Goal: Communication & Community: Answer question/provide support

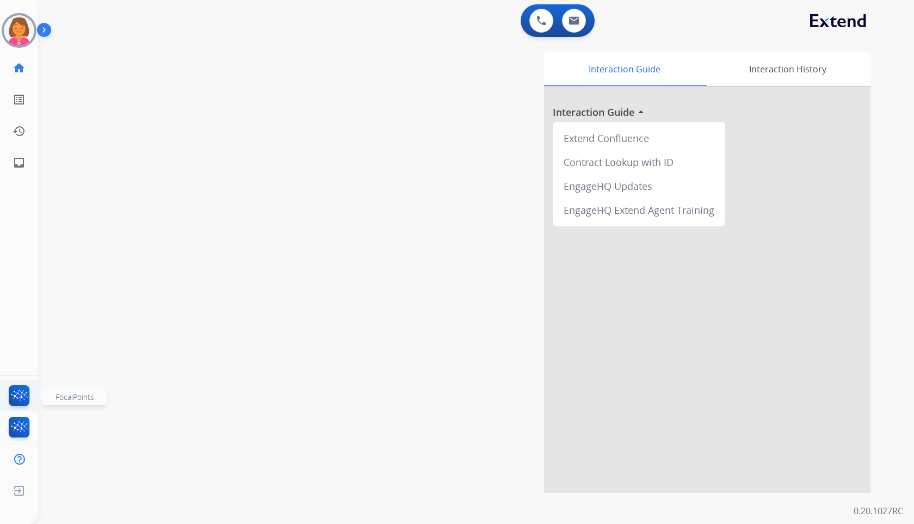
click at [16, 400] on img at bounding box center [20, 397] width 26 height 25
click at [576, 21] on img at bounding box center [574, 20] width 11 height 9
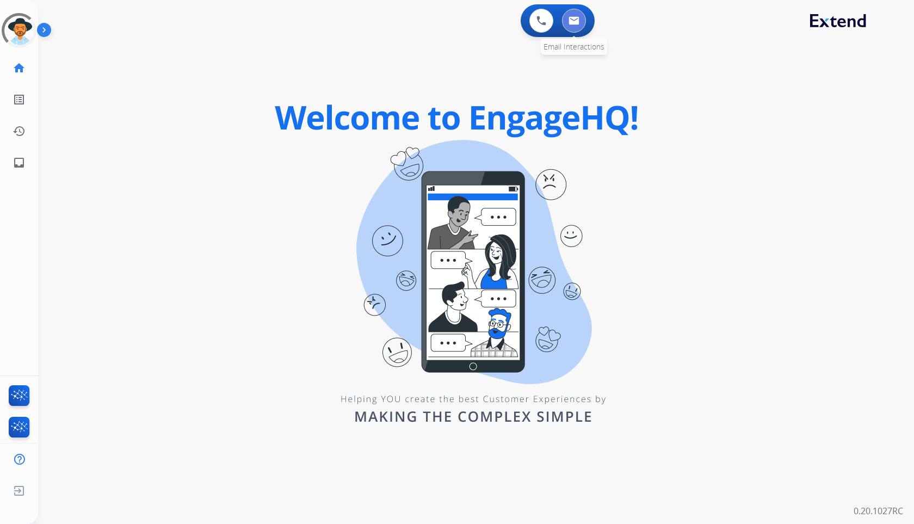
click at [579, 24] on img at bounding box center [574, 20] width 11 height 9
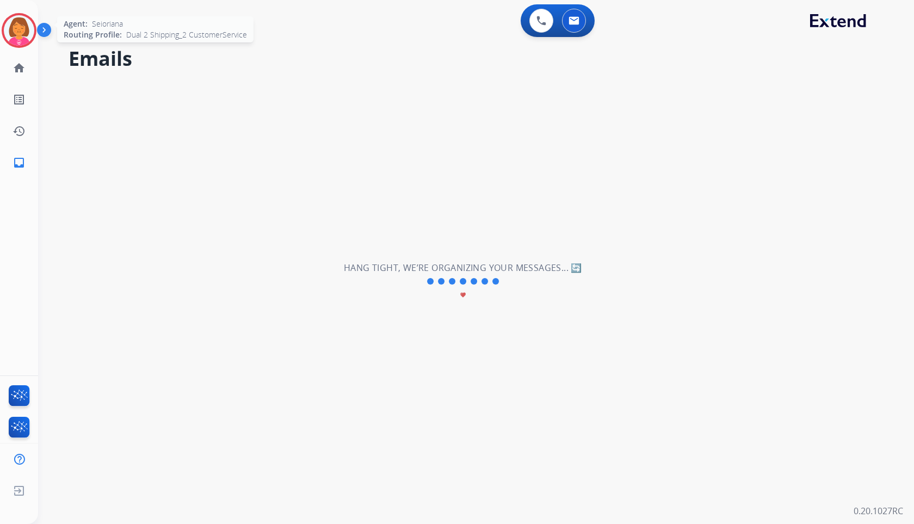
click at [28, 35] on img at bounding box center [19, 30] width 30 height 30
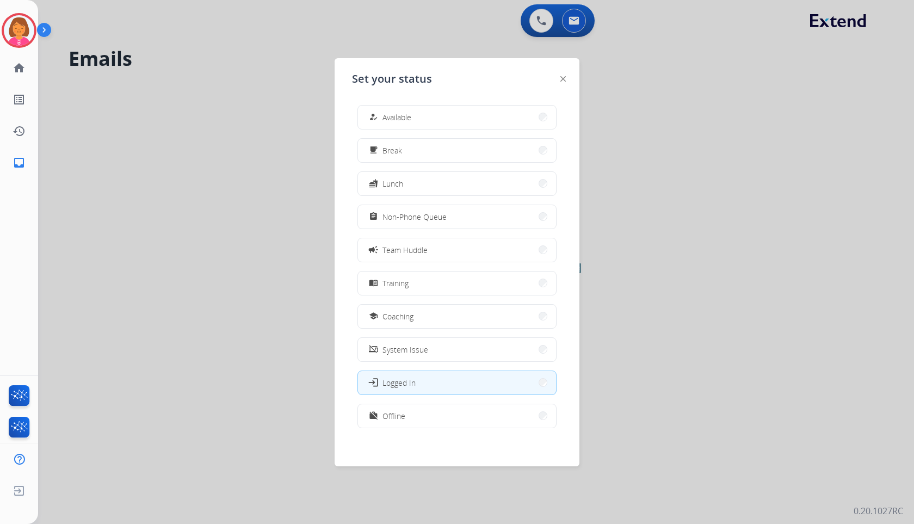
scroll to position [3, 0]
click at [436, 403] on button "work_off Offline" at bounding box center [457, 412] width 198 height 23
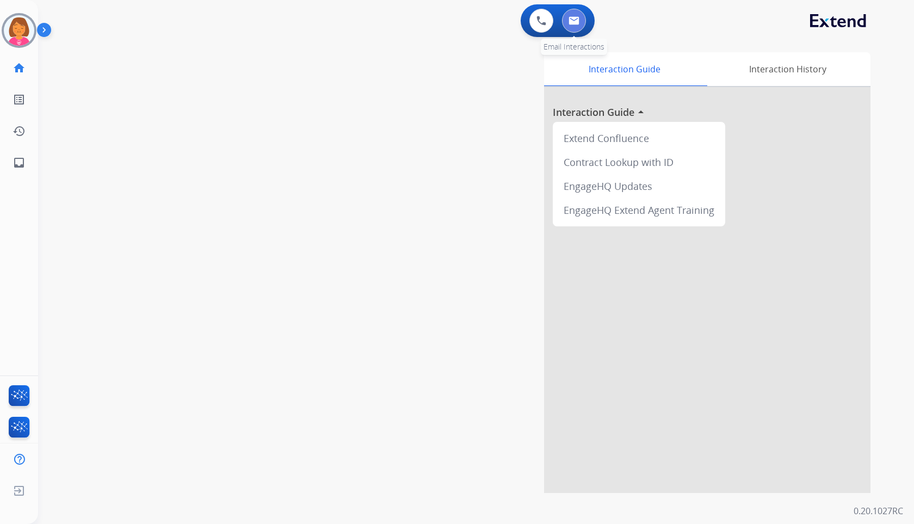
click at [580, 20] on button at bounding box center [574, 21] width 24 height 24
select select "**********"
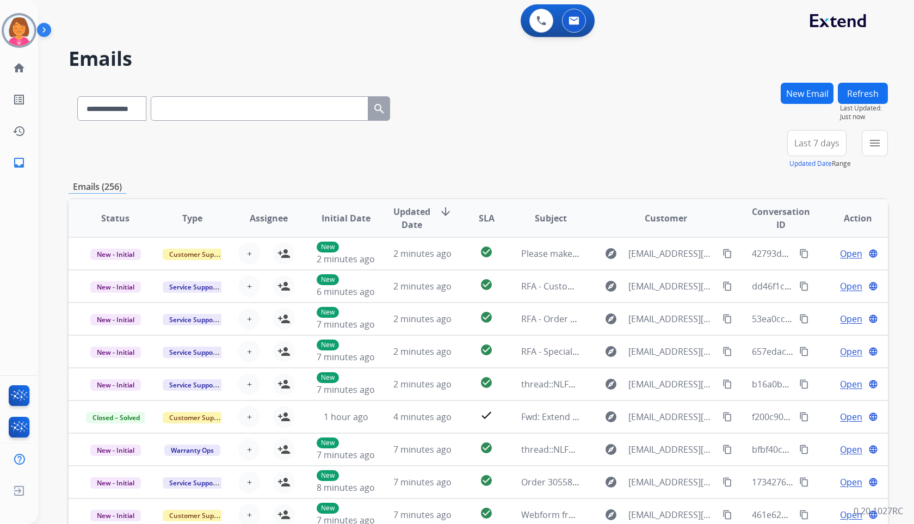
click at [252, 116] on input "text" at bounding box center [260, 108] width 218 height 24
paste input "**********"
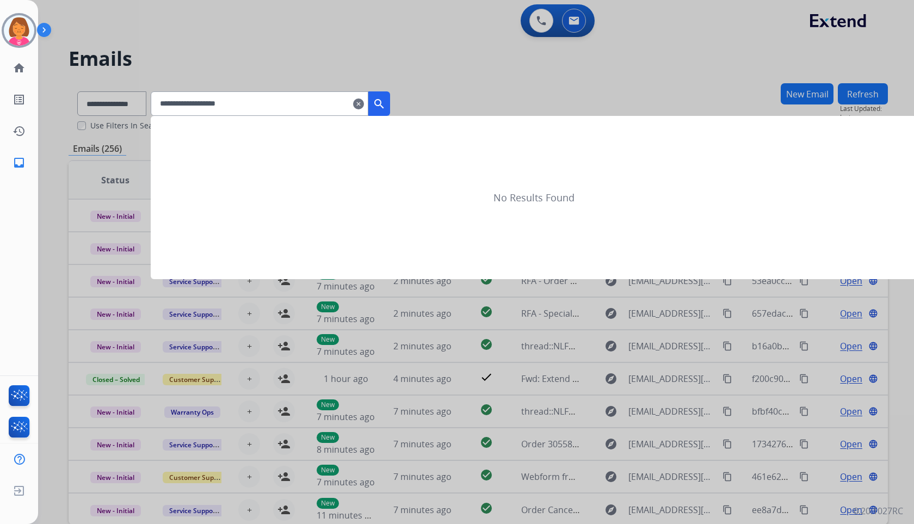
type input "**********"
click at [89, 98] on div at bounding box center [457, 262] width 914 height 524
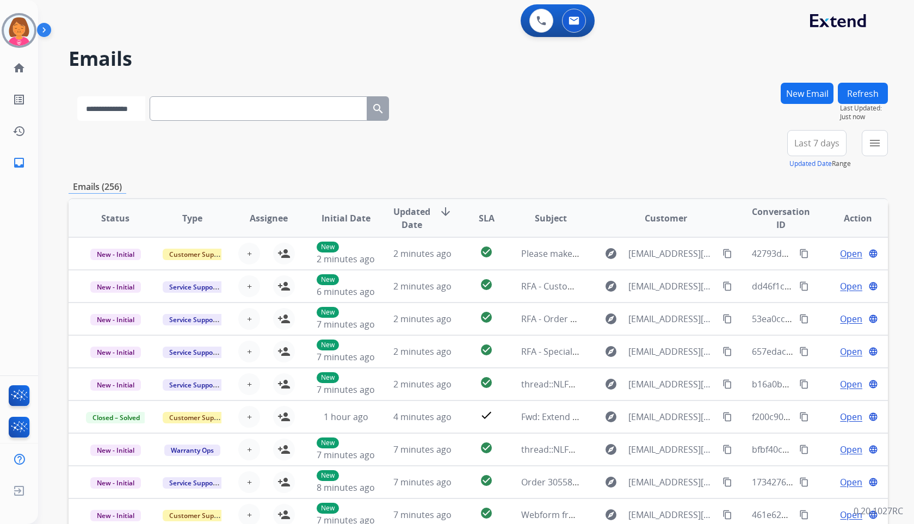
click at [120, 99] on select "**********" at bounding box center [111, 108] width 68 height 24
select select "**********"
click at [77, 96] on select "**********" at bounding box center [111, 108] width 68 height 24
click at [198, 114] on input "text" at bounding box center [260, 108] width 218 height 24
paste input "**********"
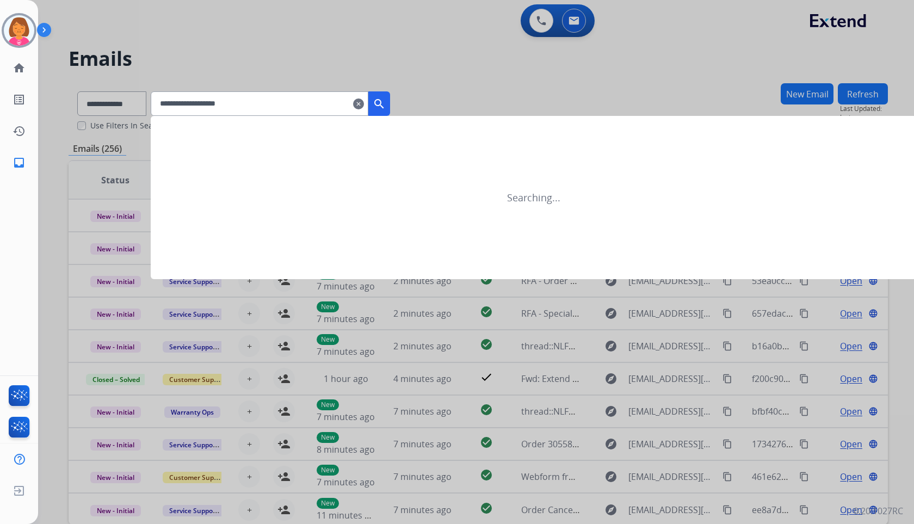
type input "**********"
click at [390, 100] on button "search" at bounding box center [379, 103] width 22 height 24
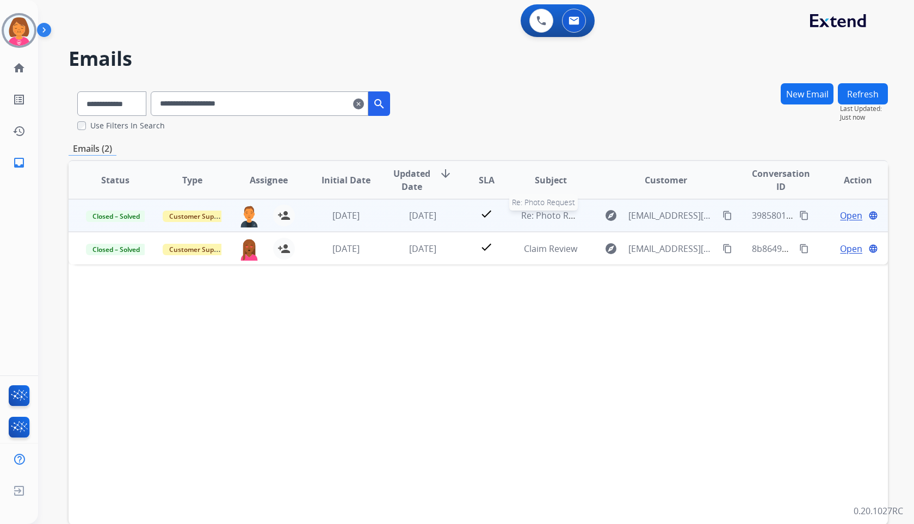
click at [534, 212] on span "Re: Photo Request" at bounding box center [559, 216] width 76 height 12
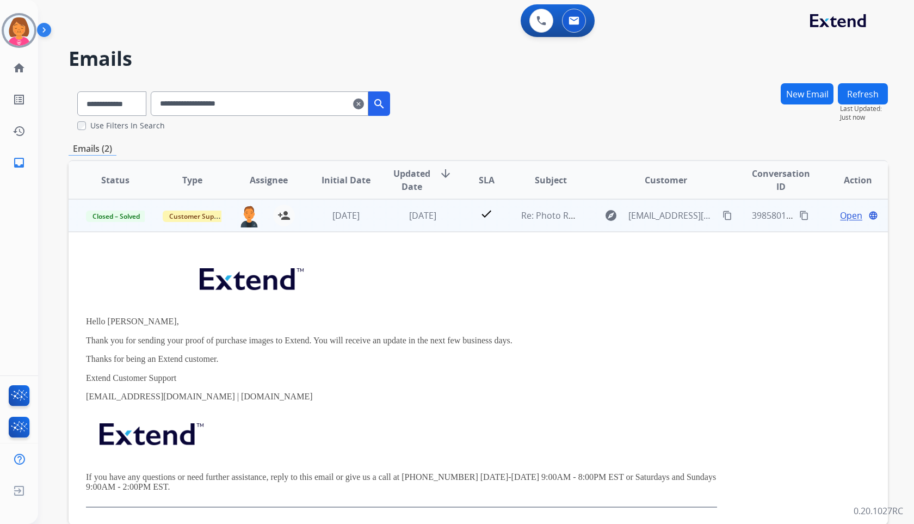
click at [840, 214] on span "Open" at bounding box center [851, 215] width 22 height 13
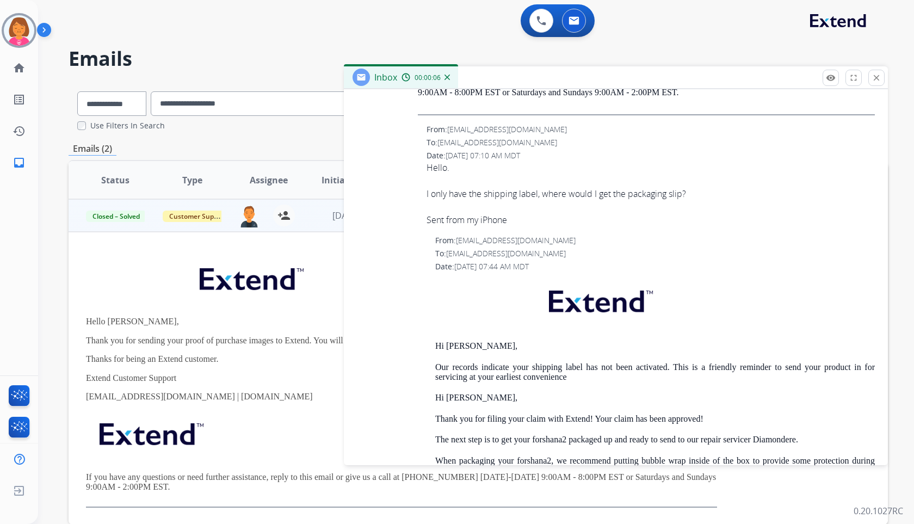
scroll to position [1959, 0]
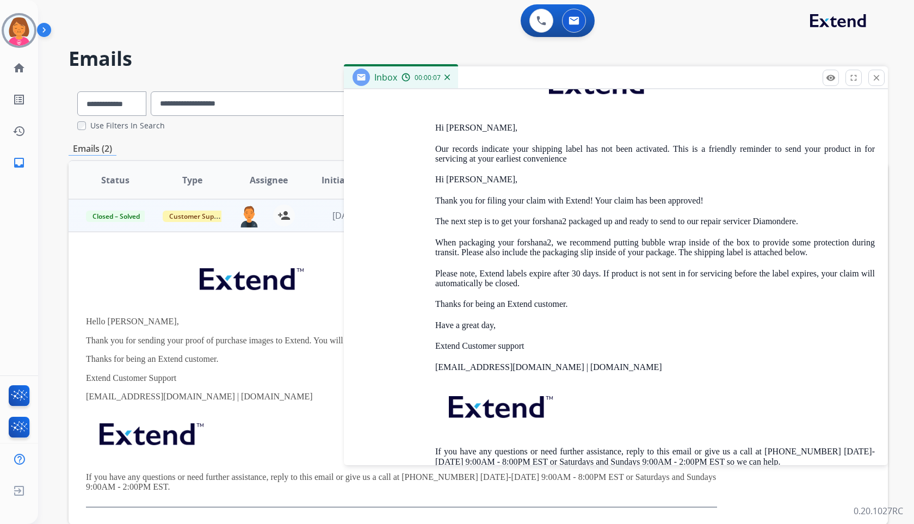
click at [719, 50] on h2 "Emails" at bounding box center [479, 59] width 820 height 22
click at [877, 78] on mat-icon "close" at bounding box center [877, 78] width 10 height 10
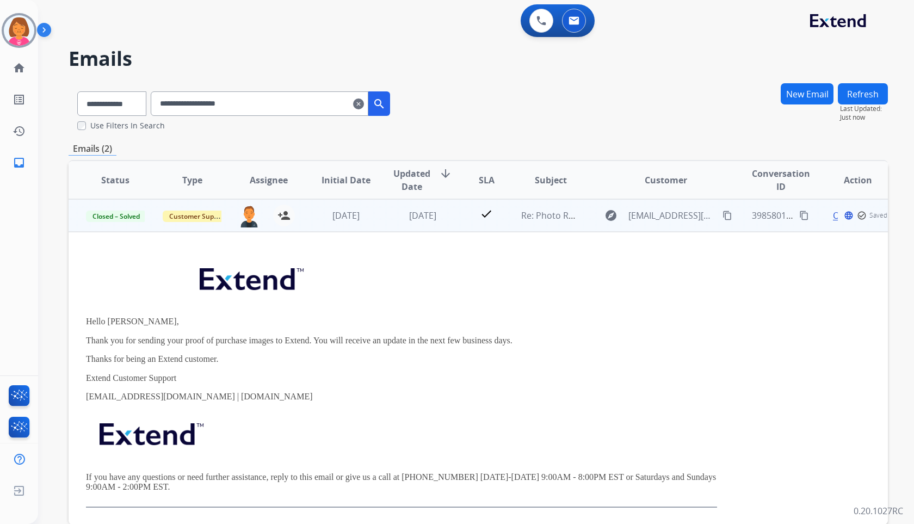
click at [504, 216] on td "Re: Photo Request" at bounding box center [542, 215] width 77 height 33
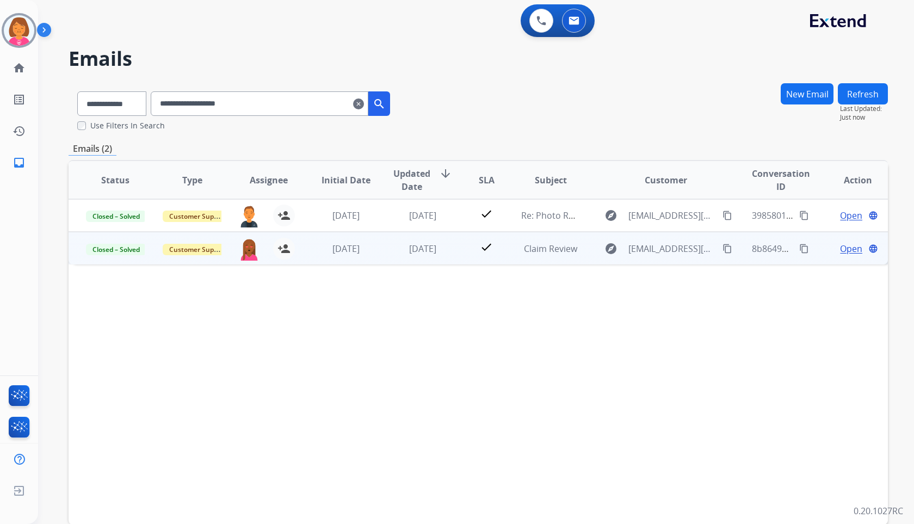
click at [453, 245] on td "check" at bounding box center [478, 248] width 51 height 33
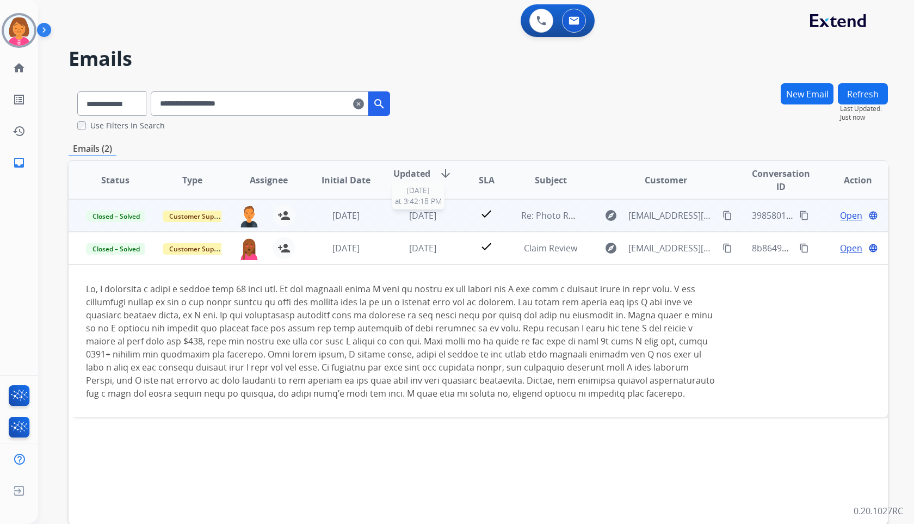
click at [409, 216] on span "[DATE]" at bounding box center [422, 216] width 27 height 12
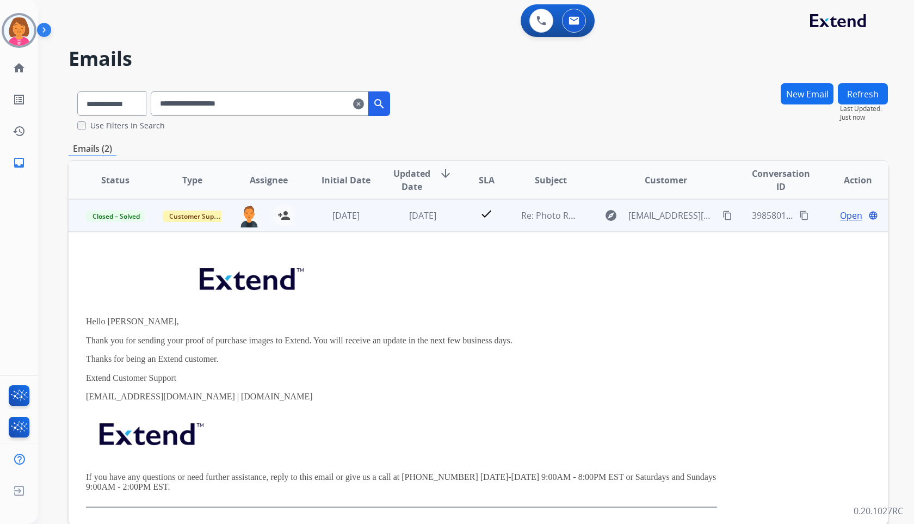
click at [844, 213] on span "Open" at bounding box center [851, 215] width 22 height 13
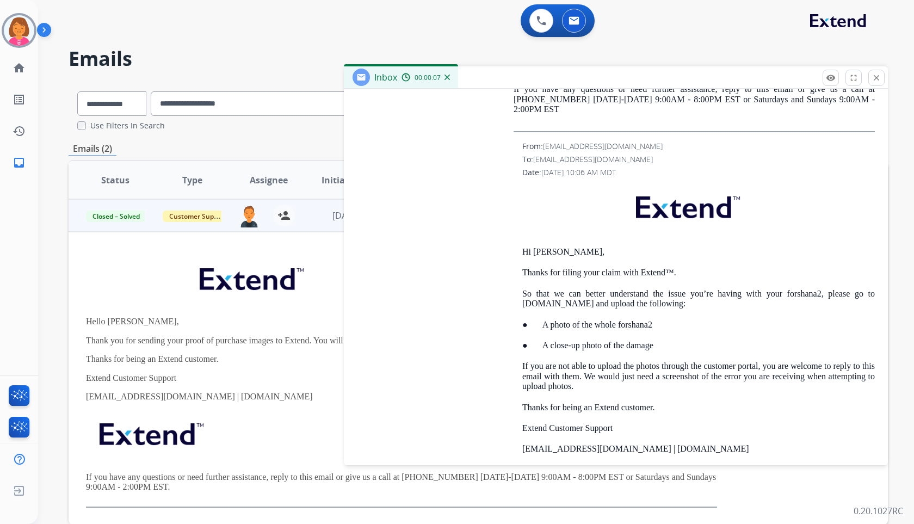
scroll to position [4621, 0]
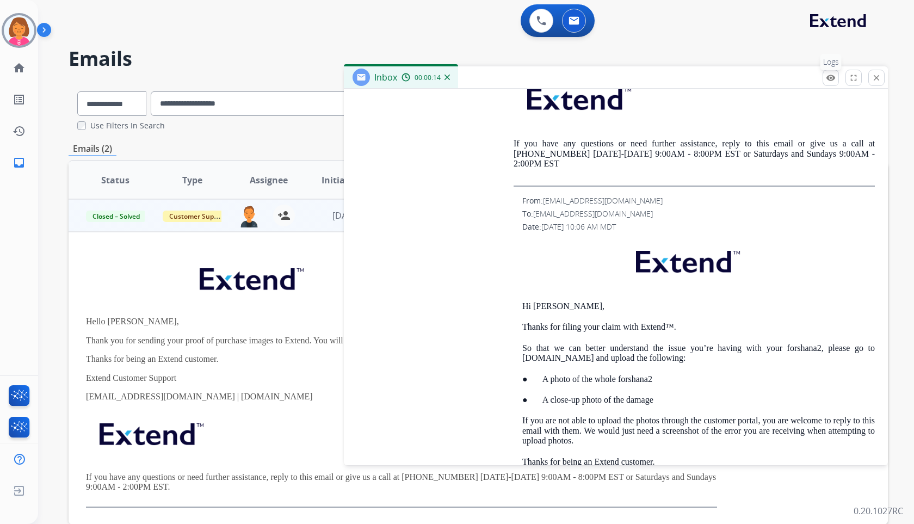
click at [834, 82] on mat-icon "remove_red_eye" at bounding box center [831, 78] width 10 height 10
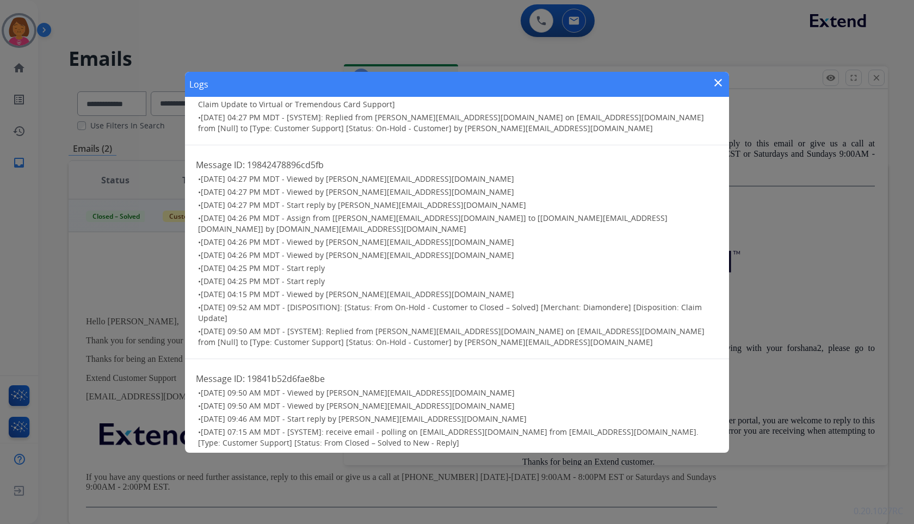
scroll to position [561, 0]
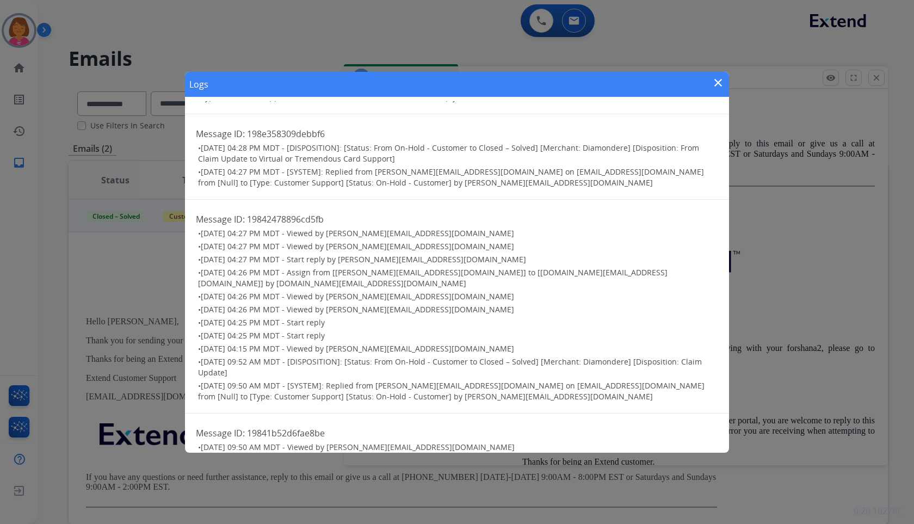
click at [720, 81] on mat-icon "close" at bounding box center [718, 82] width 13 height 13
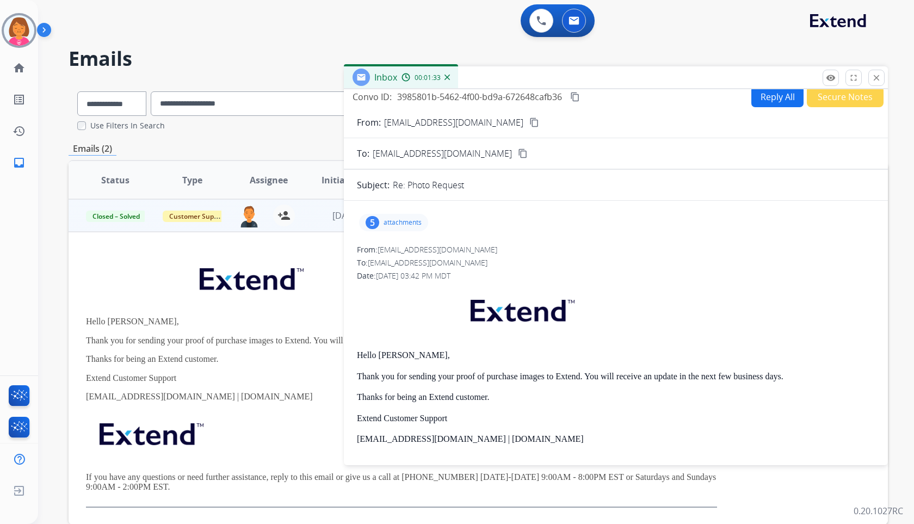
scroll to position [0, 0]
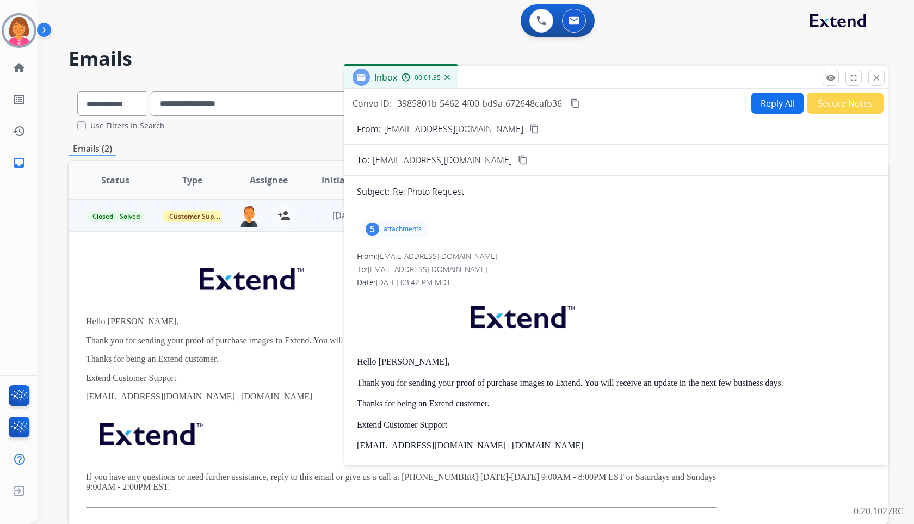
click at [384, 224] on div "5 attachments" at bounding box center [393, 228] width 69 height 17
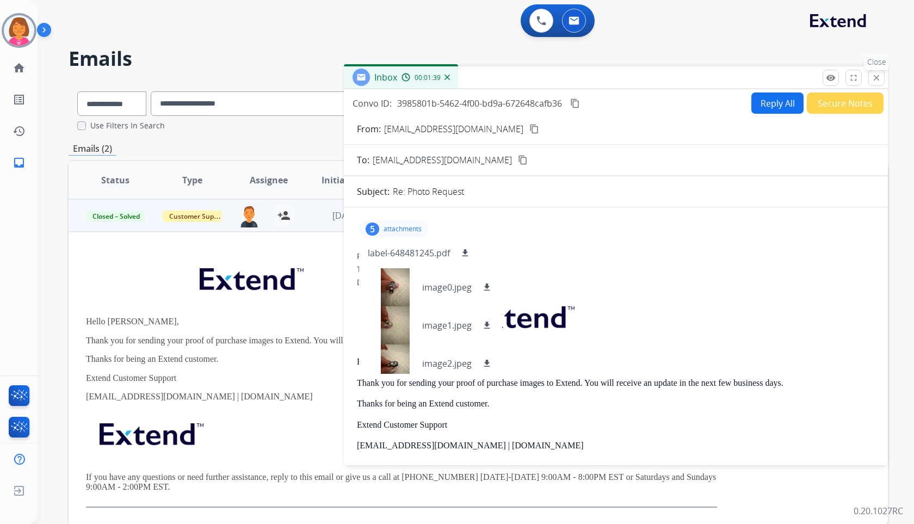
click at [869, 77] on button "close Close" at bounding box center [877, 78] width 16 height 16
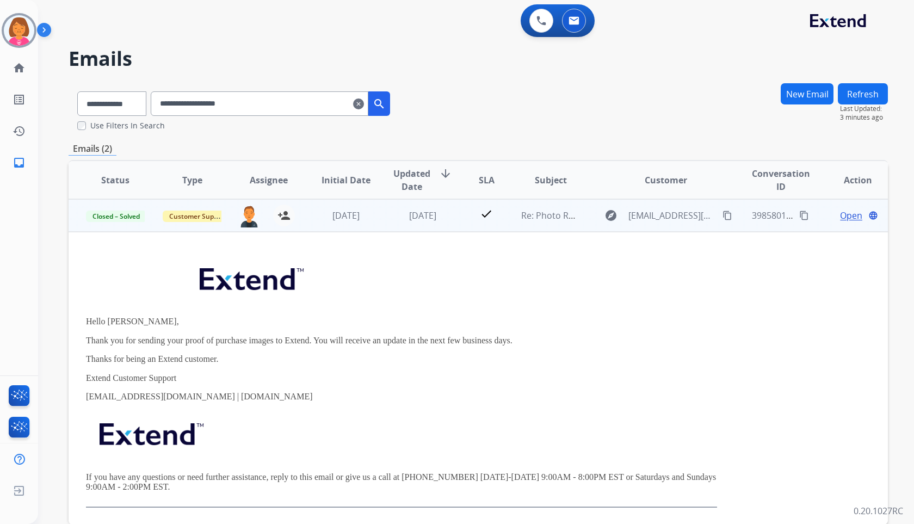
click at [842, 218] on span "Open" at bounding box center [851, 215] width 22 height 13
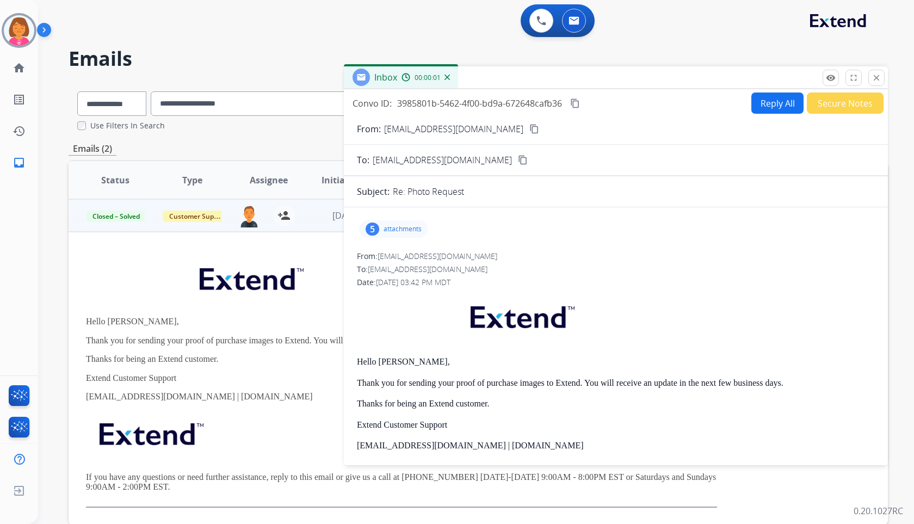
click at [372, 230] on div "5" at bounding box center [373, 229] width 14 height 13
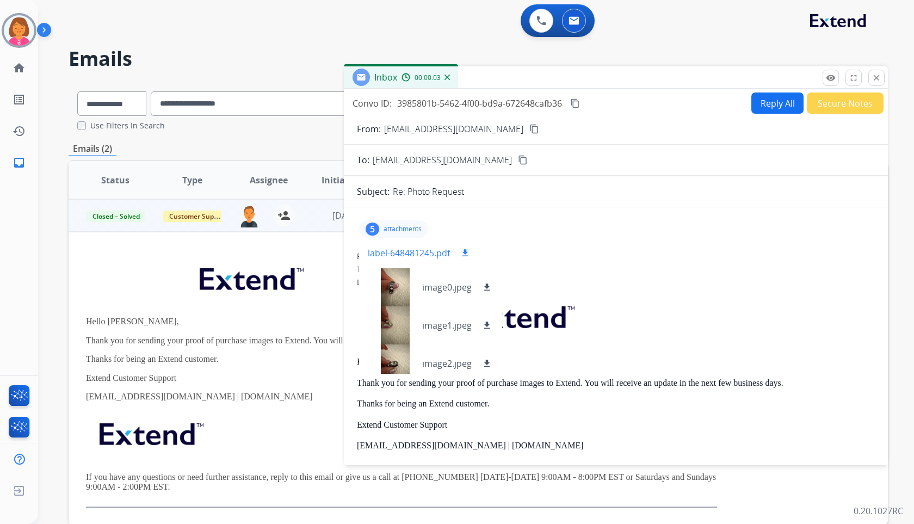
click at [460, 253] on button "download" at bounding box center [465, 253] width 13 height 13
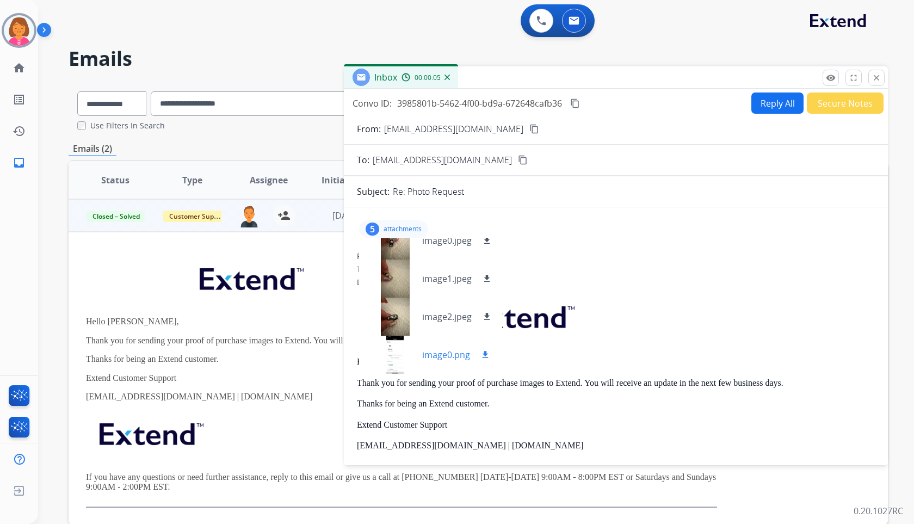
click at [393, 355] on div at bounding box center [395, 355] width 54 height 38
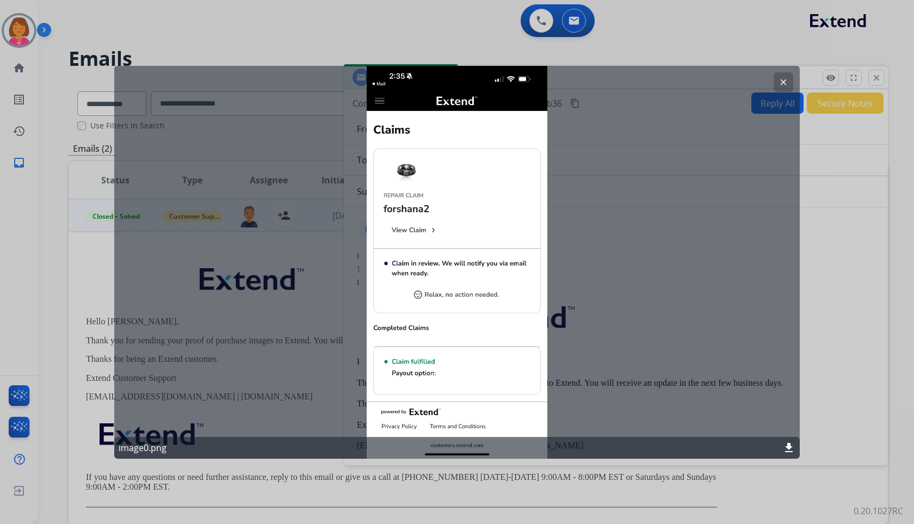
click at [780, 87] on button "clear" at bounding box center [784, 82] width 20 height 20
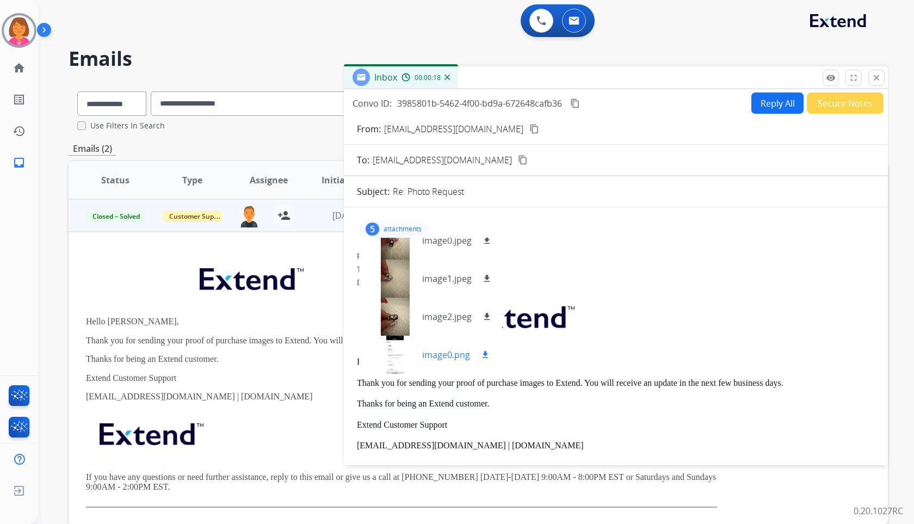
click at [402, 347] on div at bounding box center [395, 355] width 54 height 38
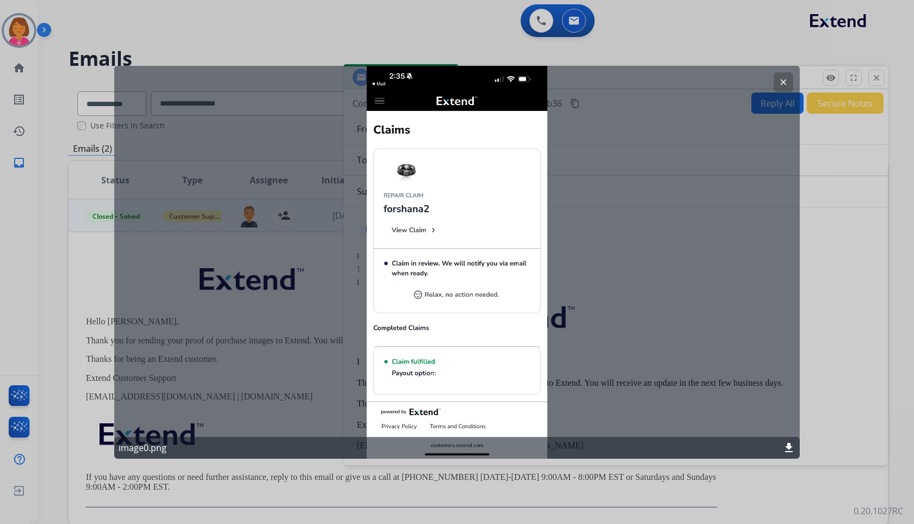
click at [779, 77] on mat-icon "clear" at bounding box center [784, 82] width 10 height 10
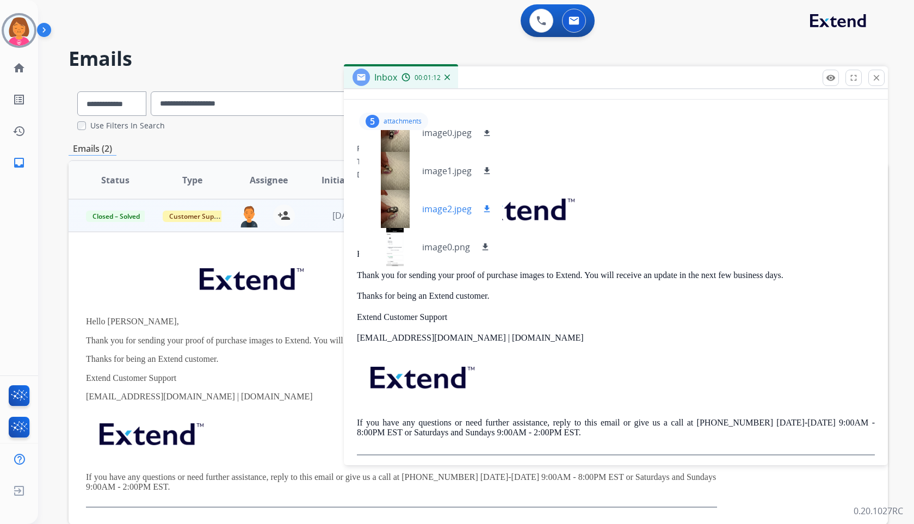
scroll to position [109, 0]
click at [393, 245] on div at bounding box center [395, 246] width 54 height 38
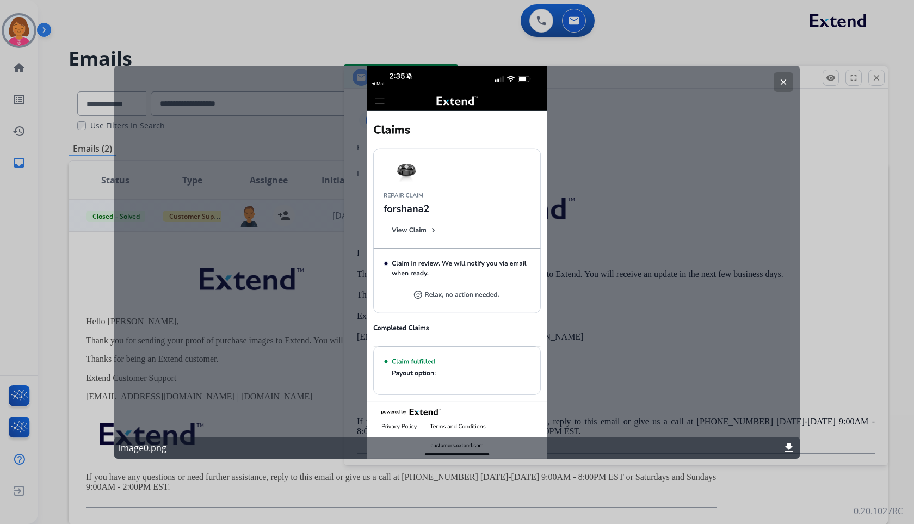
click at [858, 172] on div at bounding box center [457, 262] width 914 height 524
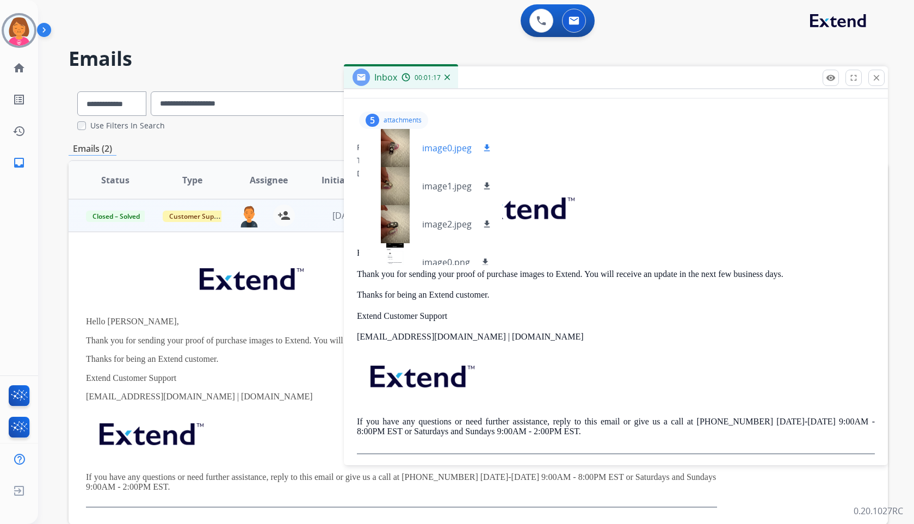
scroll to position [47, 0]
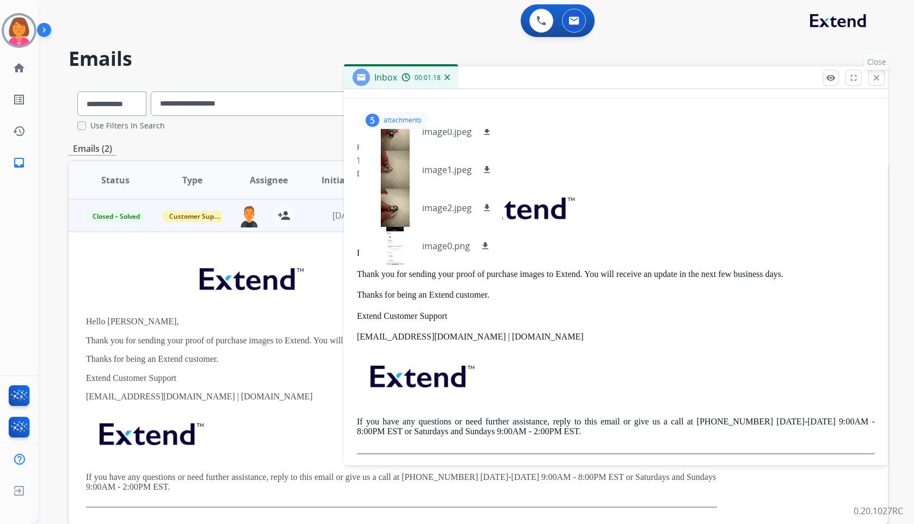
click at [869, 75] on button "close Close" at bounding box center [877, 78] width 16 height 16
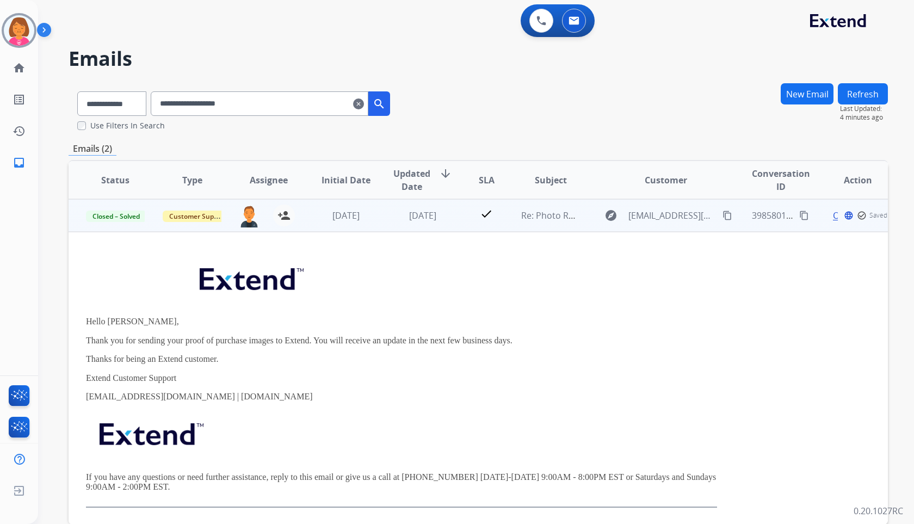
click at [350, 204] on td "[DATE]" at bounding box center [337, 215] width 77 height 33
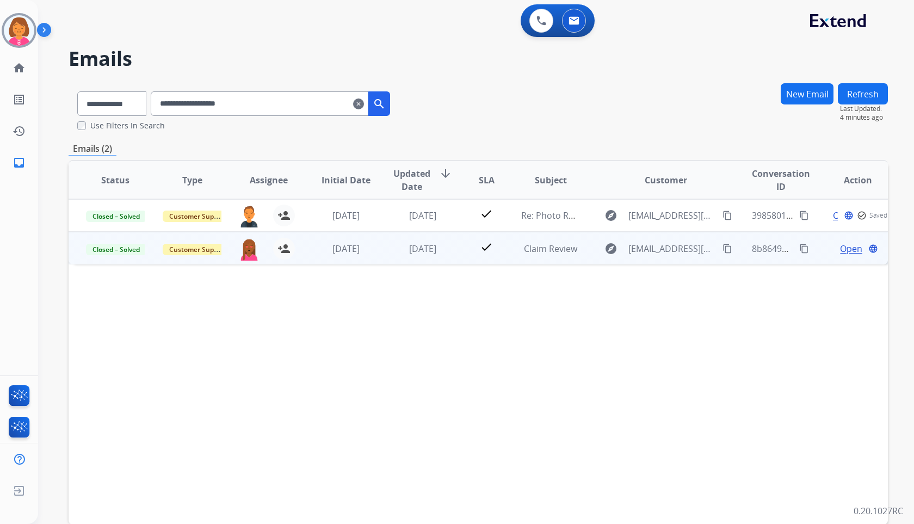
click at [841, 247] on span "Open" at bounding box center [851, 248] width 22 height 13
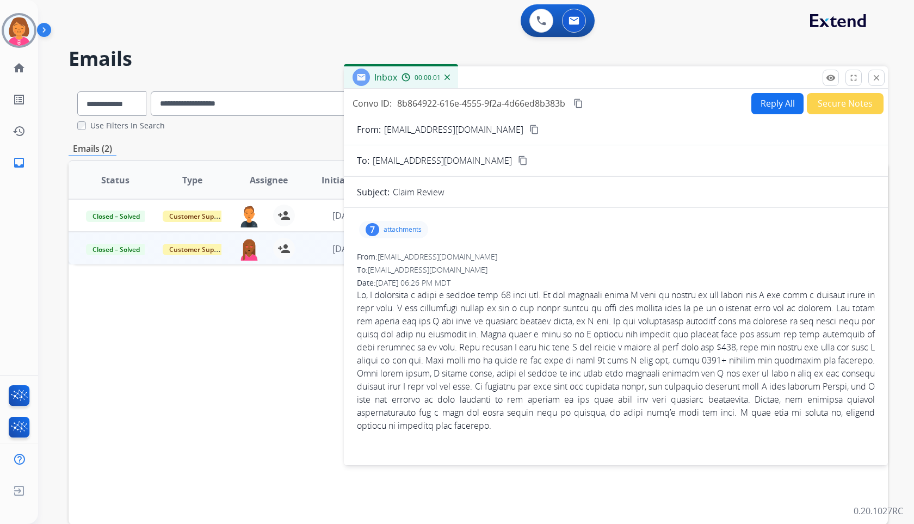
click at [382, 230] on div "7 attachments" at bounding box center [393, 229] width 69 height 17
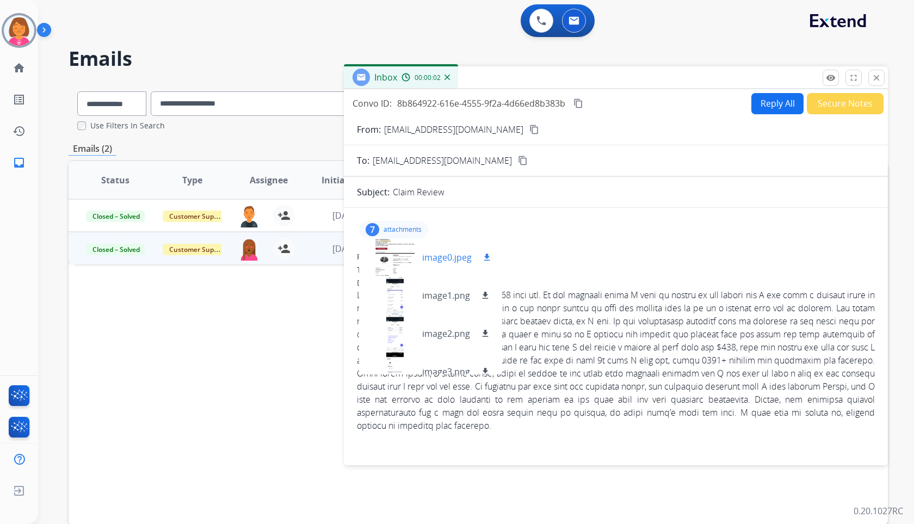
click at [399, 264] on div at bounding box center [395, 257] width 54 height 38
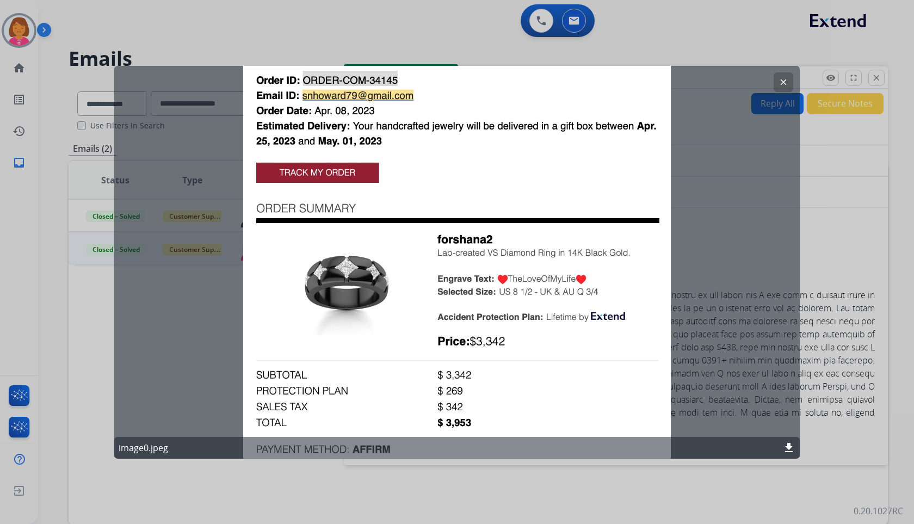
click at [814, 227] on div at bounding box center [457, 262] width 914 height 524
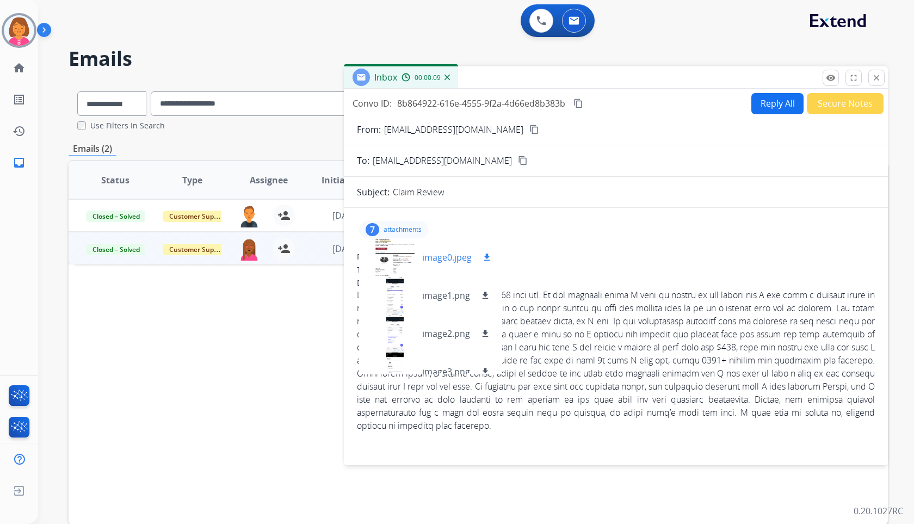
click at [392, 263] on div at bounding box center [395, 257] width 54 height 38
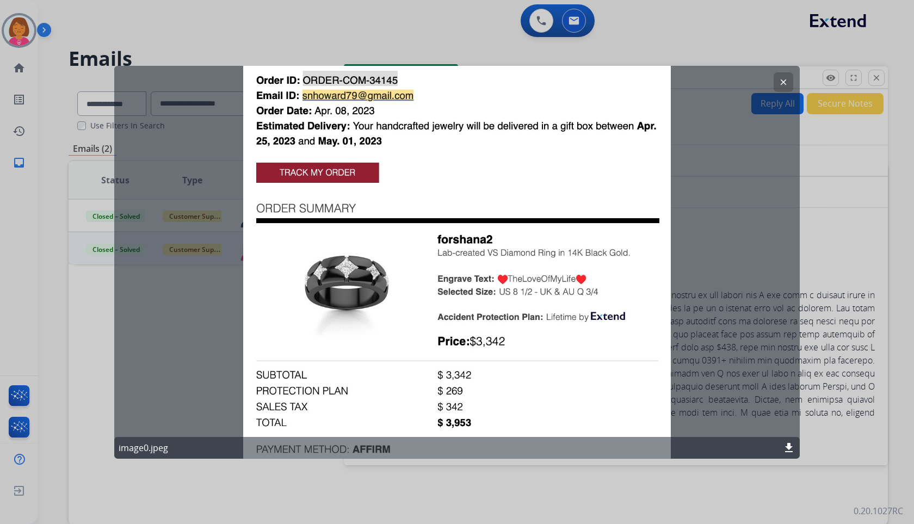
click at [825, 220] on div at bounding box center [457, 262] width 914 height 524
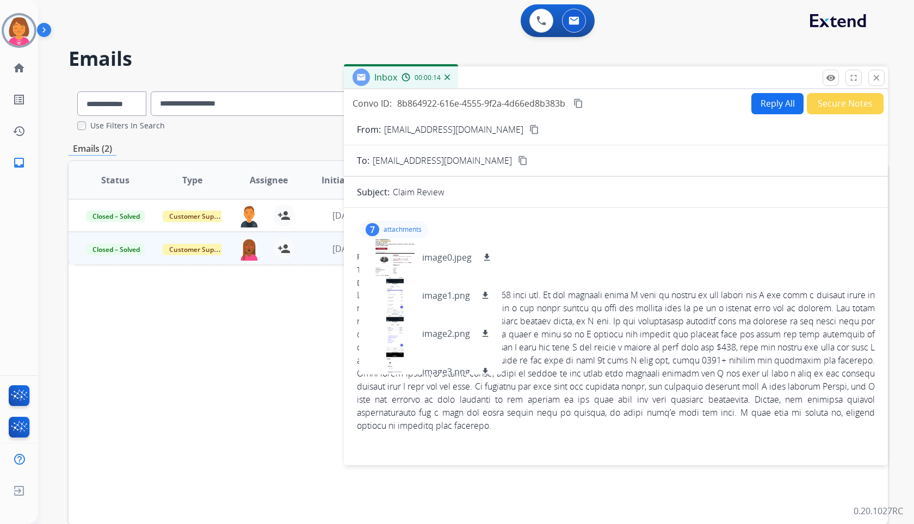
click at [849, 107] on button "Secure Notes" at bounding box center [845, 103] width 77 height 21
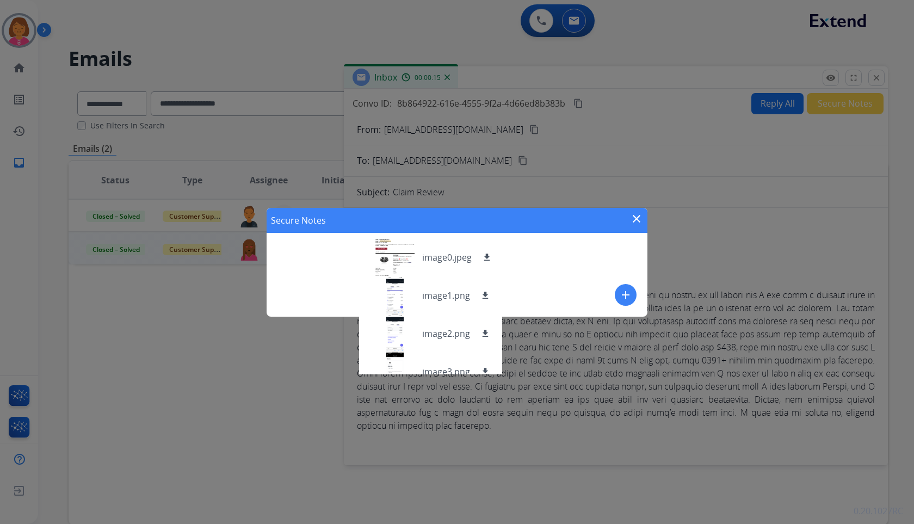
click at [632, 216] on mat-icon "close" at bounding box center [636, 218] width 13 height 13
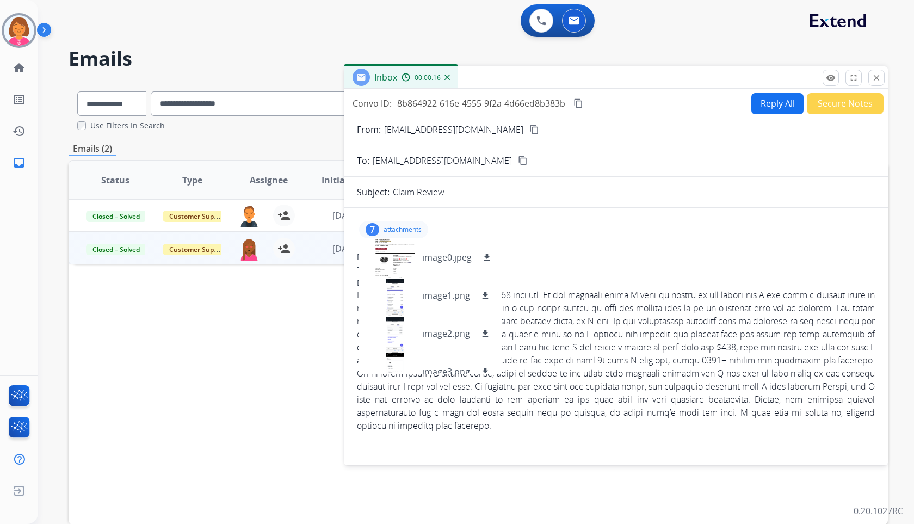
click at [413, 229] on p "attachments" at bounding box center [403, 229] width 38 height 9
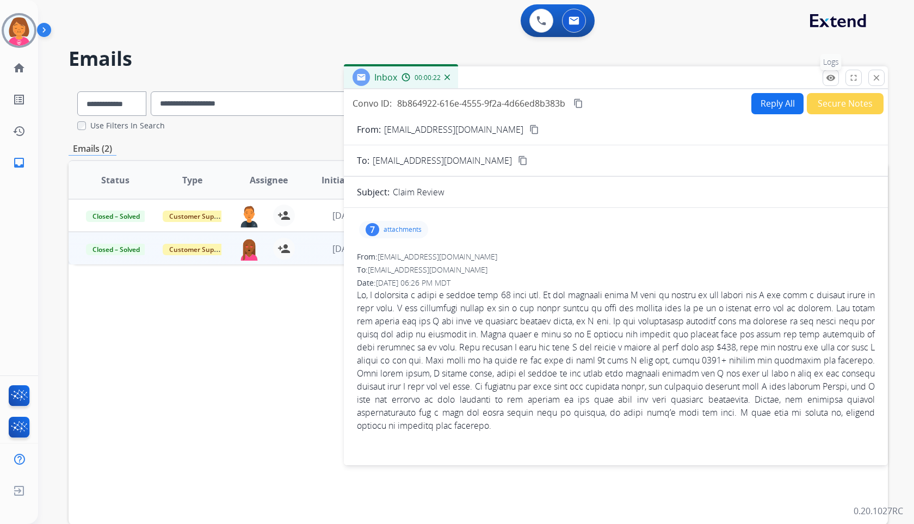
click at [838, 81] on button "remove_red_eye Logs" at bounding box center [831, 78] width 16 height 16
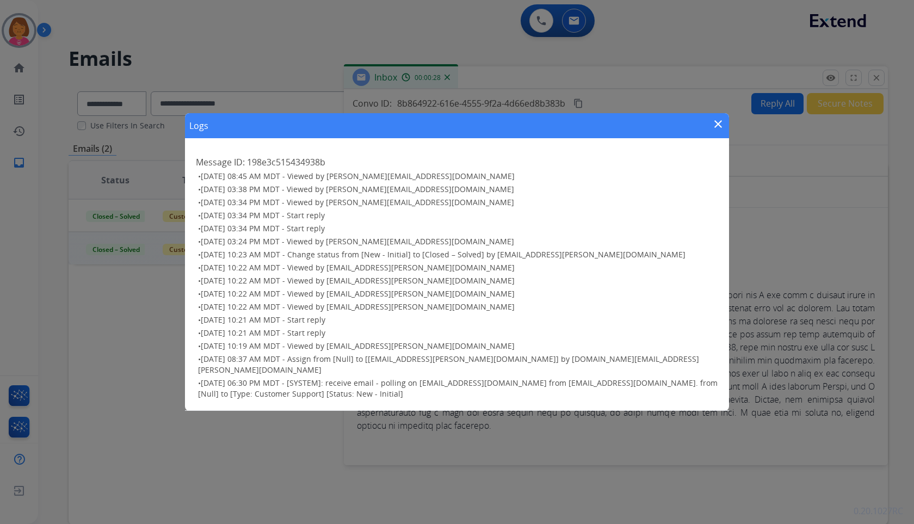
click at [716, 131] on mat-icon "close" at bounding box center [718, 124] width 13 height 13
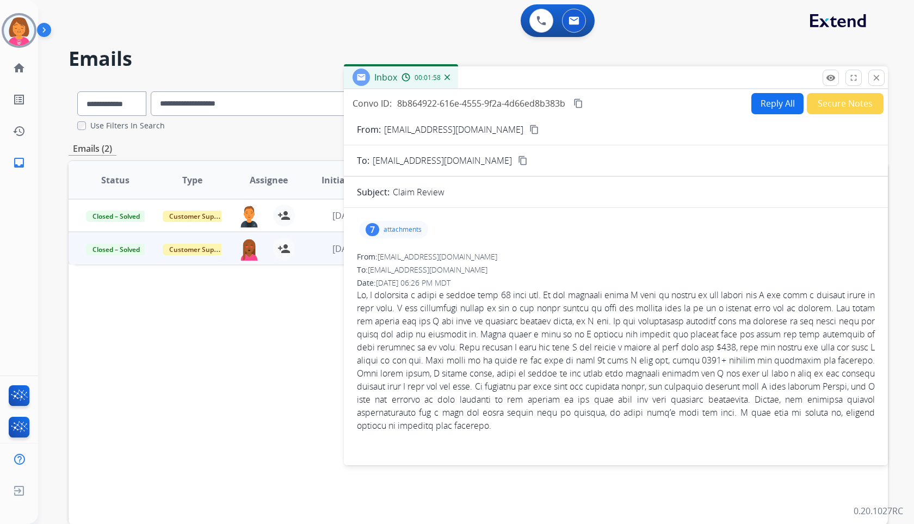
click at [868, 85] on div "remove_red_eye Logs fullscreen Expand close Close" at bounding box center [854, 78] width 62 height 16
click at [872, 77] on mat-icon "close" at bounding box center [877, 78] width 10 height 10
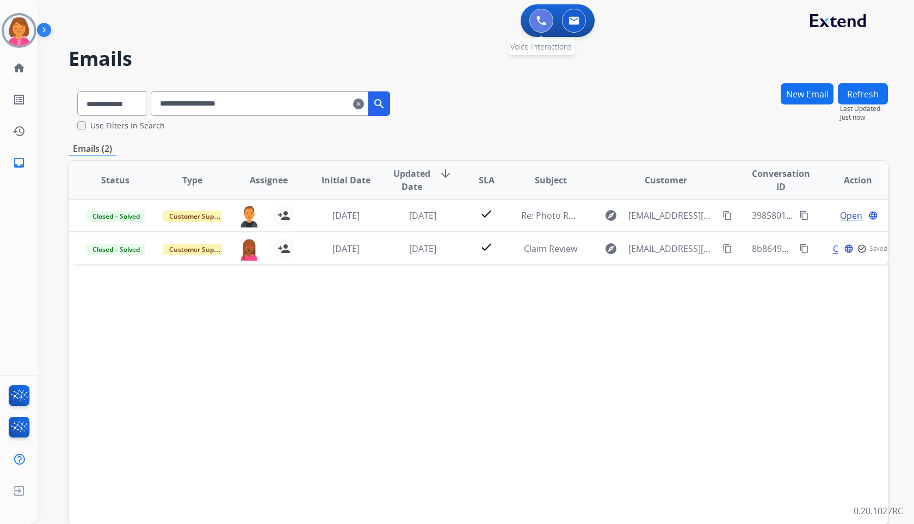
click at [547, 26] on button at bounding box center [542, 21] width 24 height 24
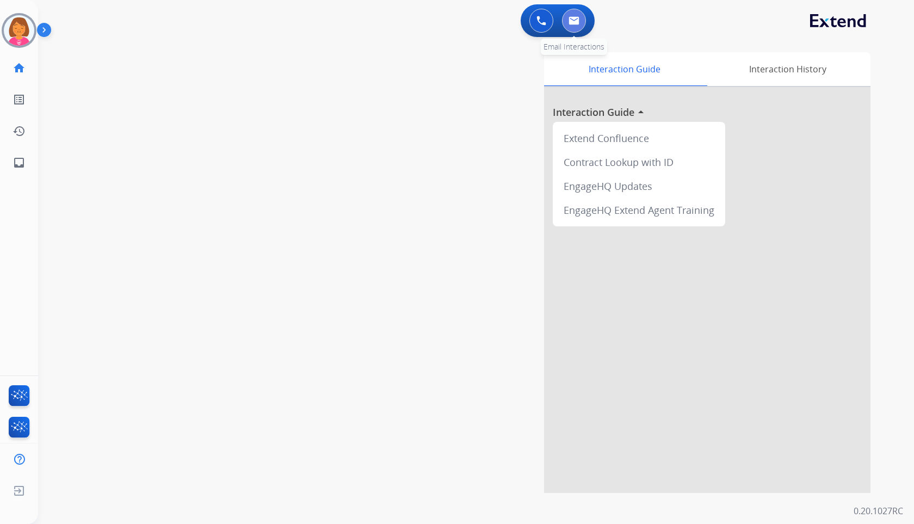
click at [574, 23] on img at bounding box center [574, 20] width 11 height 9
select select "**********"
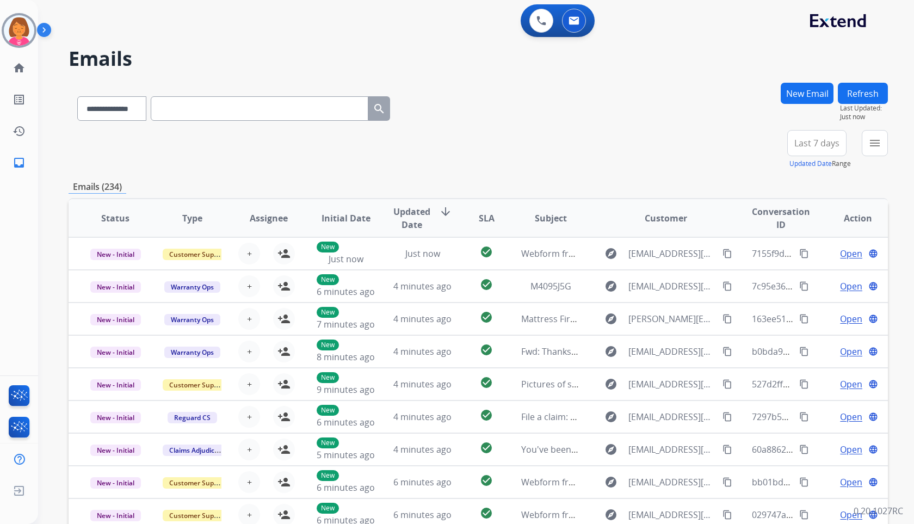
click at [790, 154] on button "Last 7 days" at bounding box center [816, 143] width 59 height 26
click at [784, 278] on div "Last 90 days" at bounding box center [814, 275] width 60 height 16
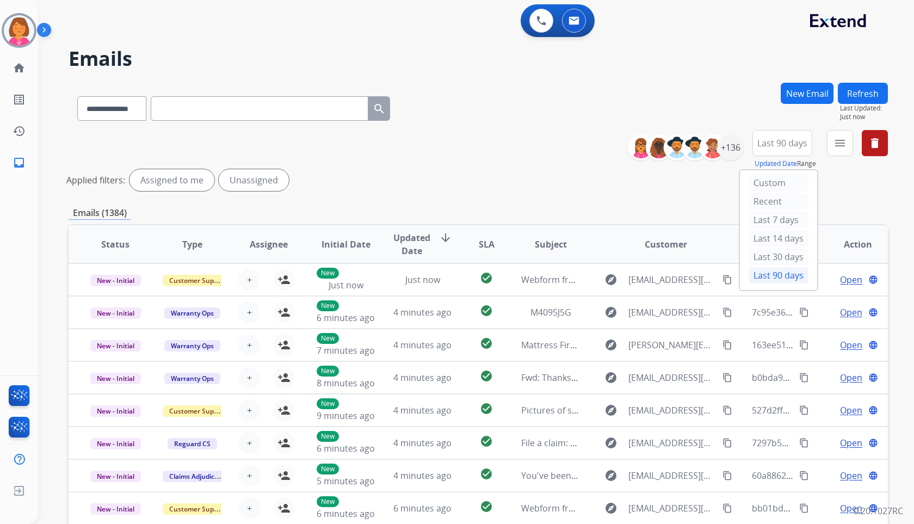
drag, startPoint x: 837, startPoint y: 219, endPoint x: 840, endPoint y: 202, distance: 16.6
click at [839, 212] on div "Emails (1384)" at bounding box center [479, 213] width 820 height 14
click at [840, 148] on mat-icon "menu" at bounding box center [840, 143] width 13 height 13
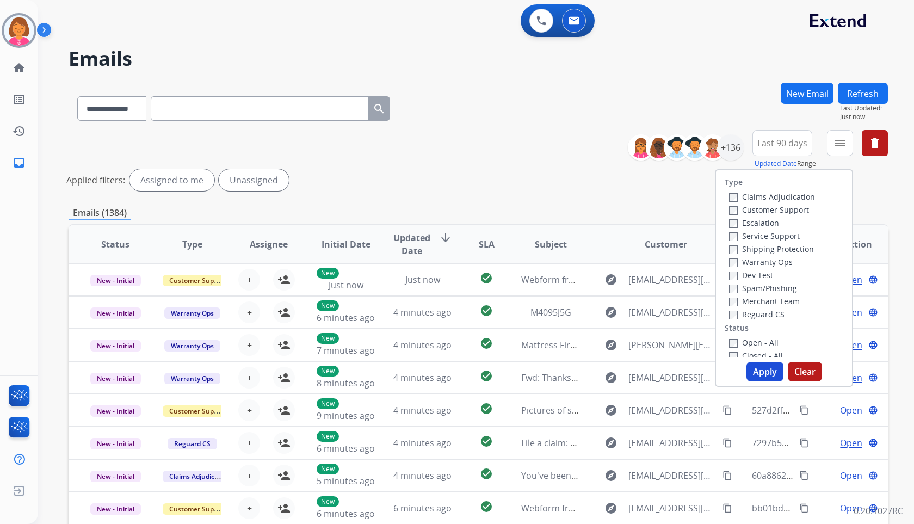
click at [801, 207] on label "Customer Support" at bounding box center [769, 210] width 80 height 10
click at [794, 249] on label "Shipping Protection" at bounding box center [771, 249] width 85 height 10
click at [764, 317] on label "Reguard CS" at bounding box center [757, 314] width 56 height 10
click at [756, 342] on label "Open - All" at bounding box center [754, 342] width 50 height 10
click at [760, 370] on button "Apply" at bounding box center [765, 372] width 37 height 20
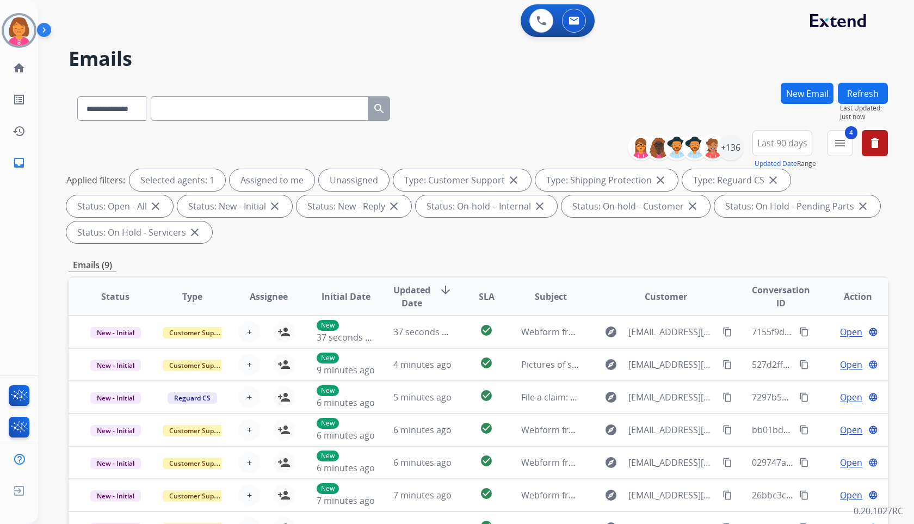
click at [574, 147] on div "**********" at bounding box center [479, 189] width 820 height 118
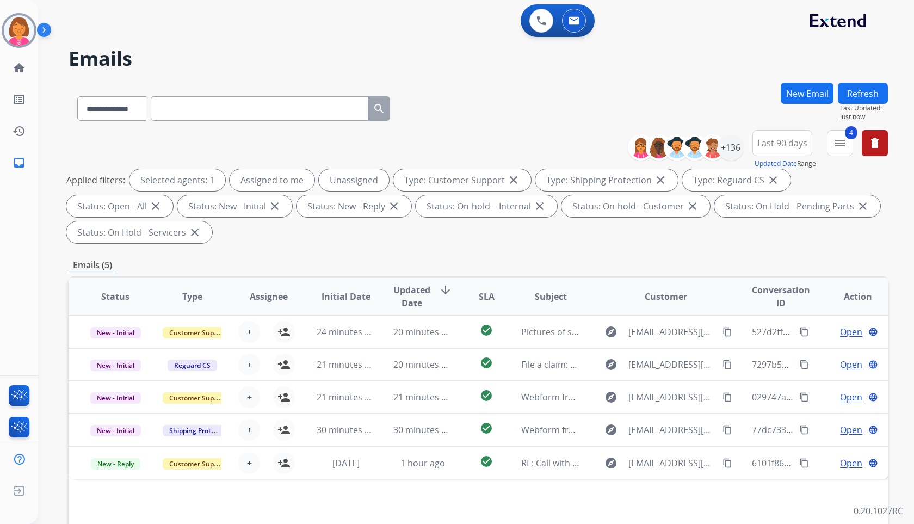
click at [864, 94] on button "Refresh" at bounding box center [863, 93] width 50 height 21
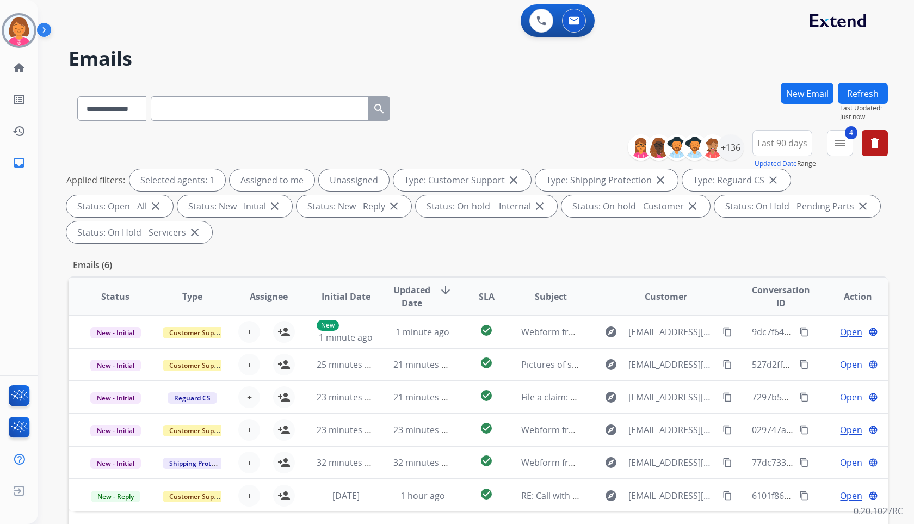
click at [549, 110] on div "**********" at bounding box center [479, 106] width 820 height 47
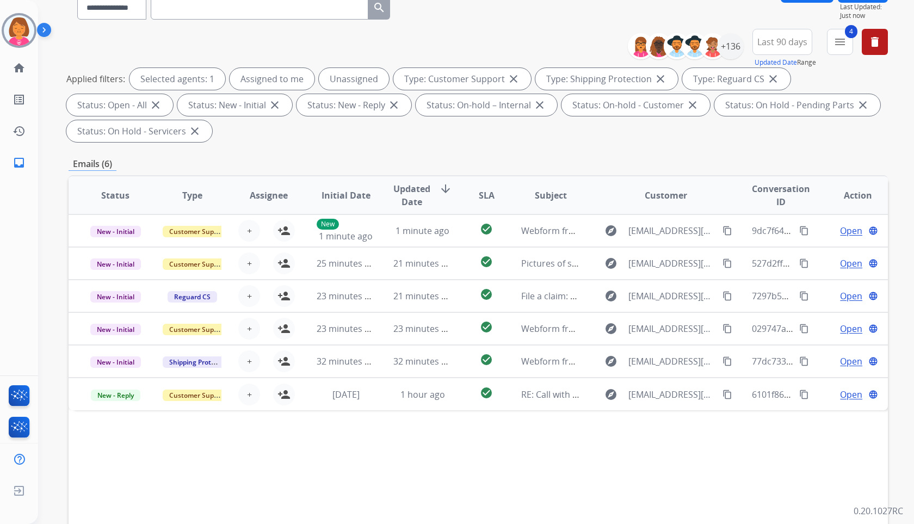
scroll to position [174, 0]
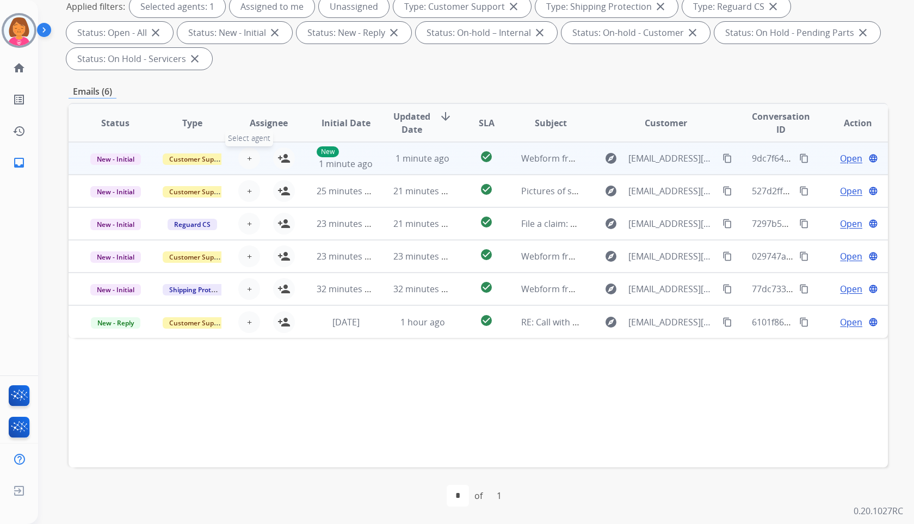
click at [239, 157] on button "+ Select agent" at bounding box center [249, 158] width 22 height 22
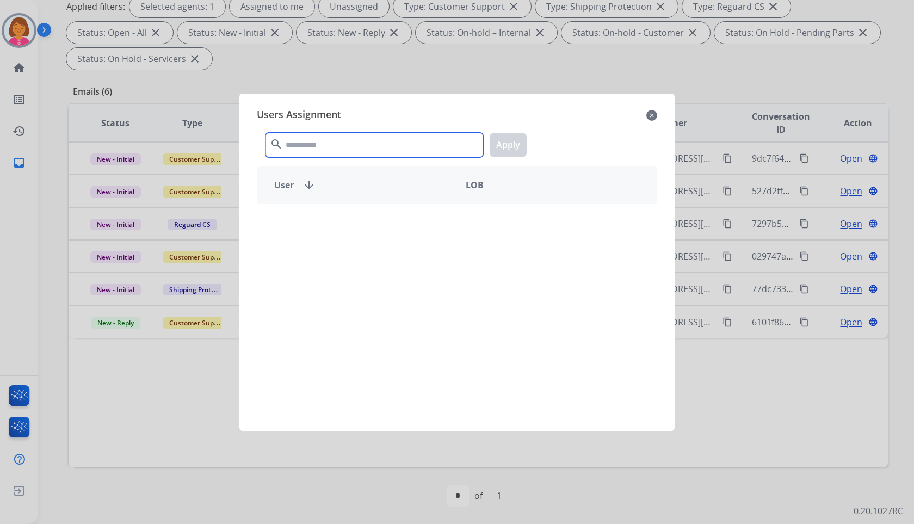
click at [353, 143] on input "text" at bounding box center [375, 145] width 218 height 24
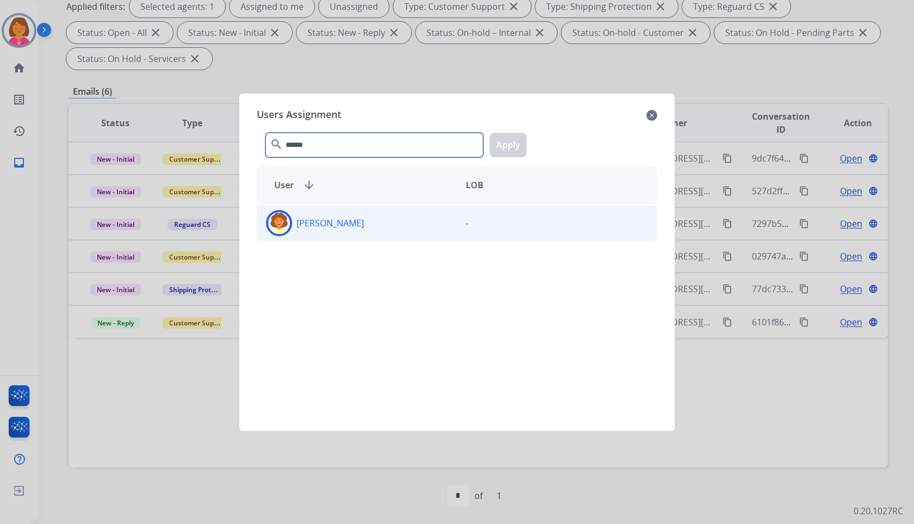
type input "******"
click at [405, 214] on div "Deidra Radford" at bounding box center [357, 223] width 200 height 26
click at [499, 141] on button "Apply" at bounding box center [508, 145] width 37 height 24
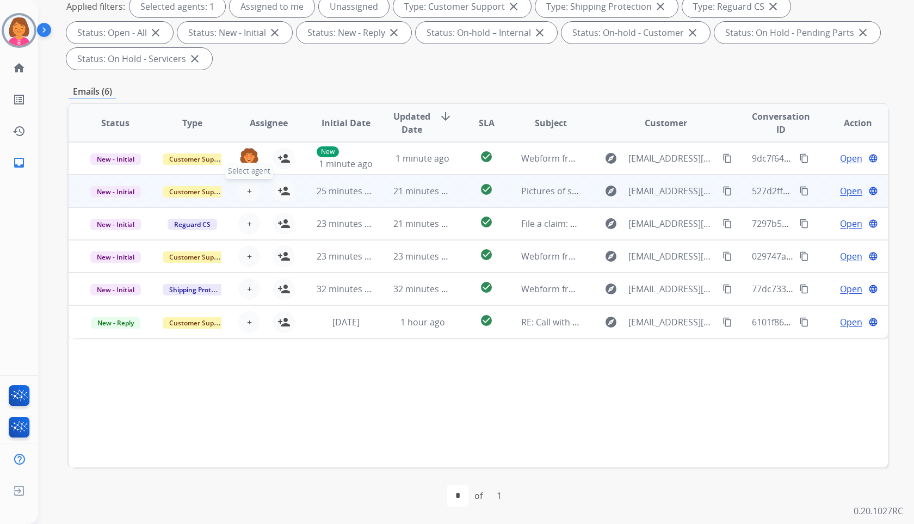
click at [250, 192] on span "+" at bounding box center [249, 190] width 5 height 13
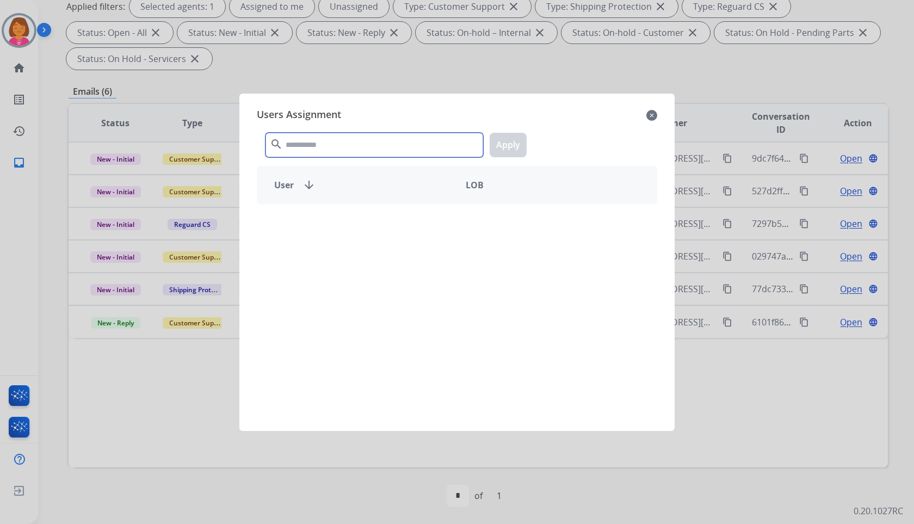
click at [330, 144] on input "text" at bounding box center [375, 145] width 218 height 24
paste input "******"
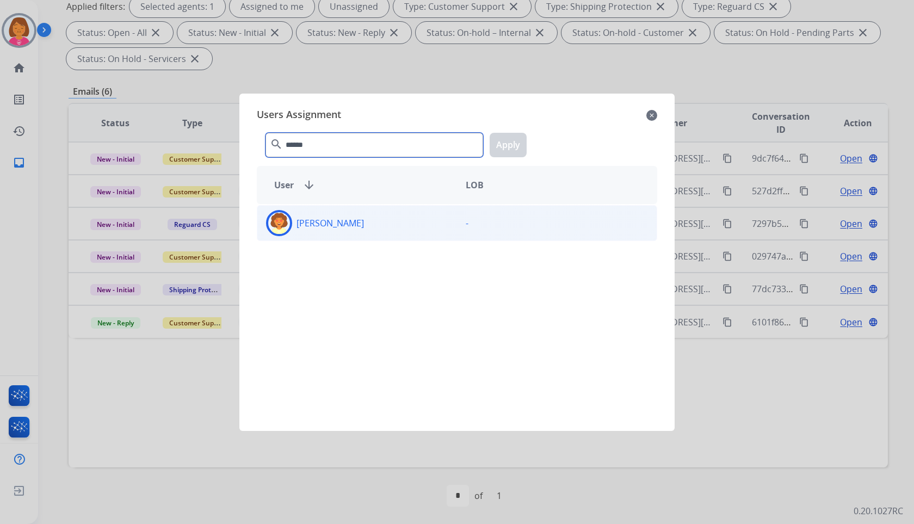
type input "******"
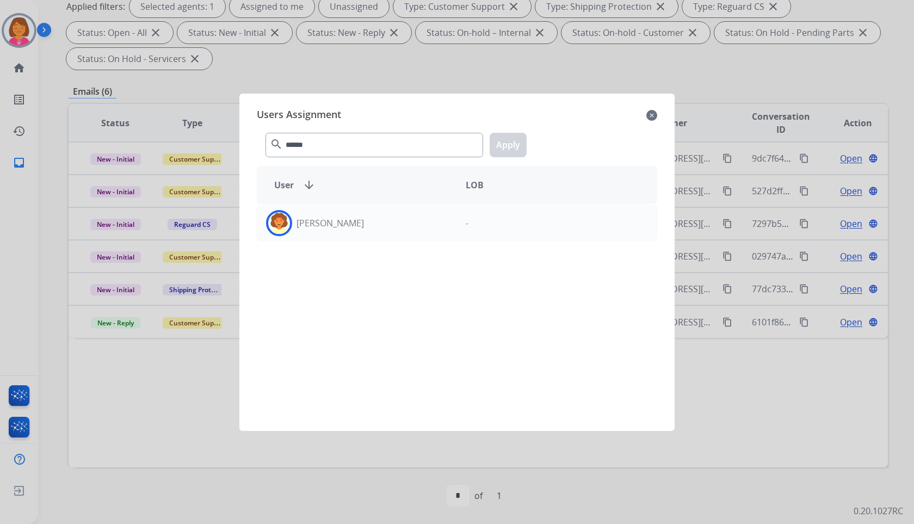
drag, startPoint x: 424, startPoint y: 220, endPoint x: 515, endPoint y: 144, distance: 118.9
click at [431, 217] on div "Deidra Radford" at bounding box center [357, 223] width 200 height 26
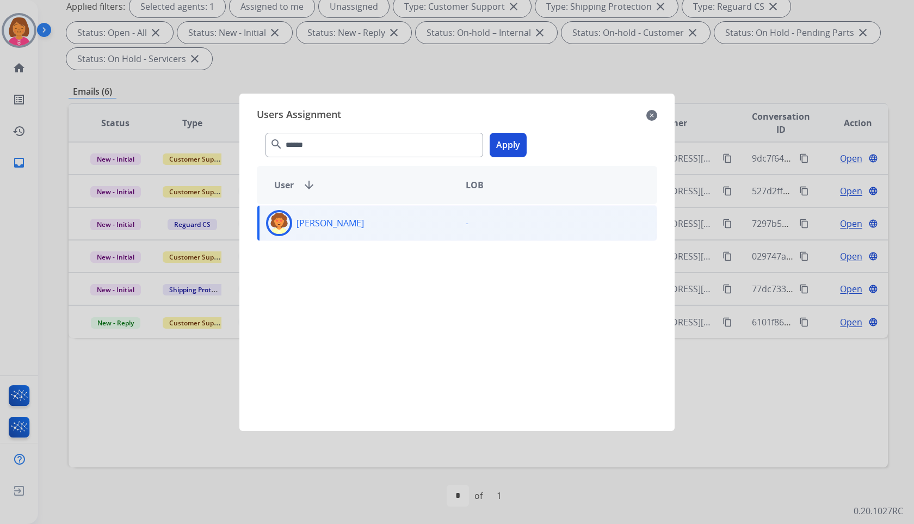
click at [507, 140] on button "Apply" at bounding box center [508, 145] width 37 height 24
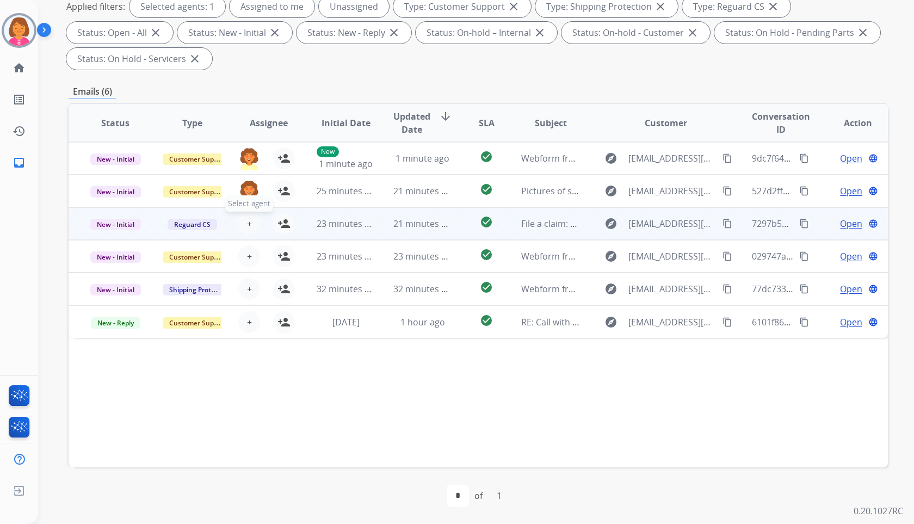
click at [247, 225] on span "+" at bounding box center [249, 223] width 5 height 13
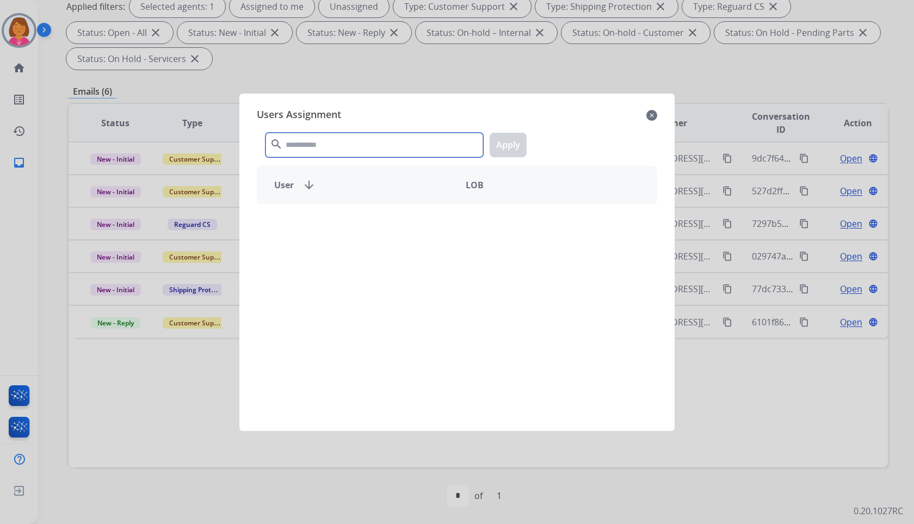
click at [418, 156] on input "text" at bounding box center [375, 145] width 218 height 24
paste input "******"
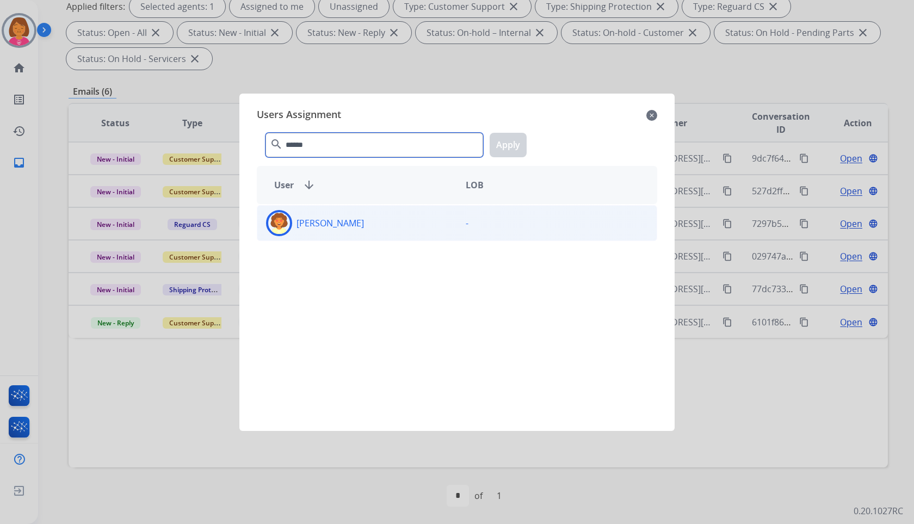
type input "******"
click at [466, 226] on p "-" at bounding box center [467, 223] width 3 height 13
click at [496, 151] on button "Apply" at bounding box center [508, 145] width 37 height 24
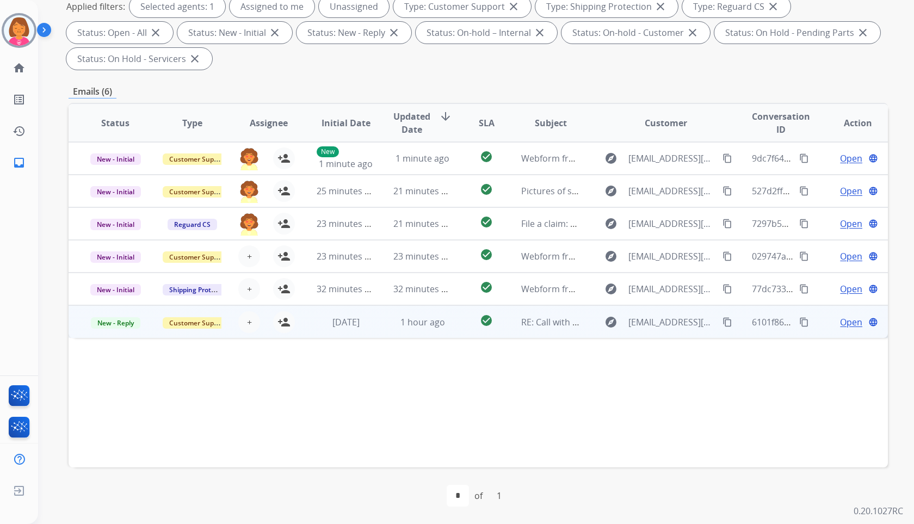
click at [852, 323] on span "Open" at bounding box center [851, 322] width 22 height 13
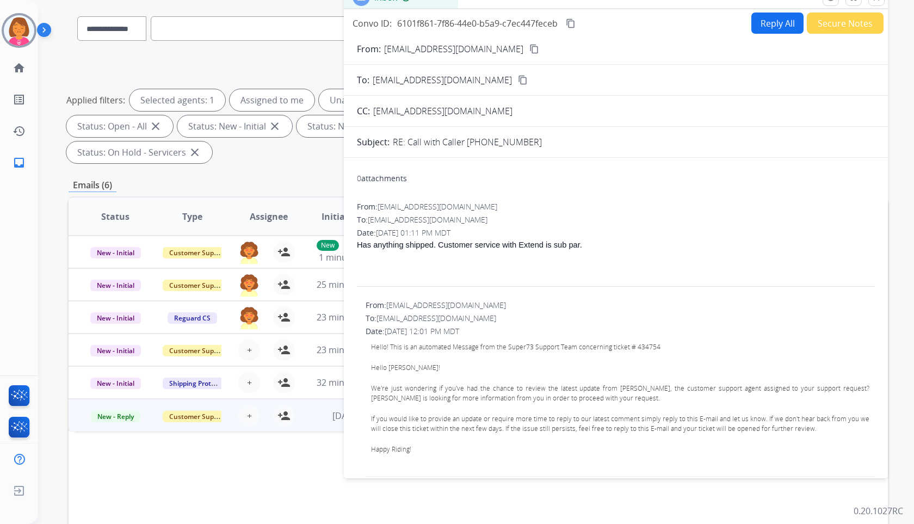
scroll to position [0, 0]
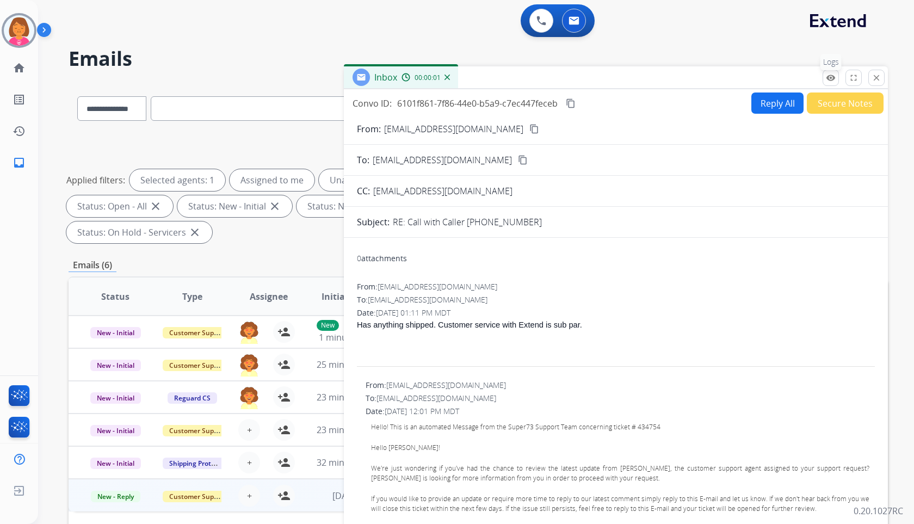
click at [827, 77] on mat-icon "remove_red_eye" at bounding box center [831, 78] width 10 height 10
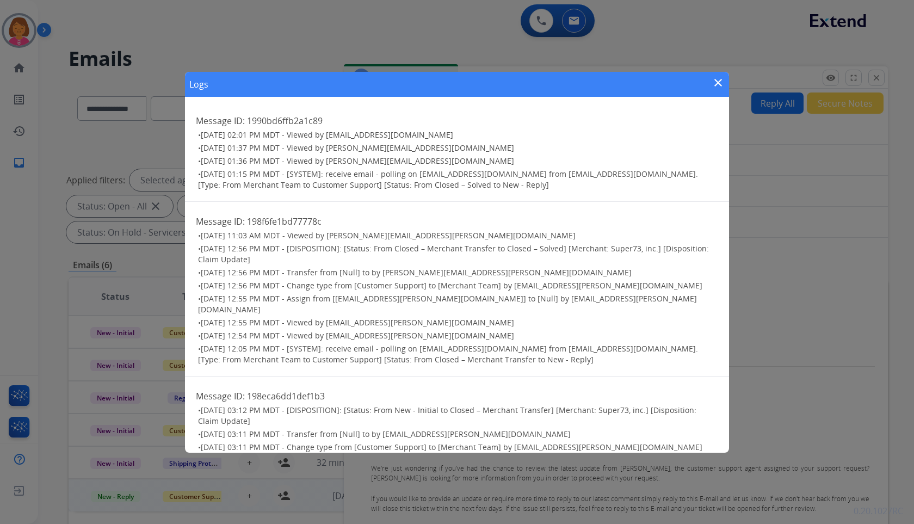
click at [716, 83] on mat-icon "close" at bounding box center [718, 82] width 13 height 13
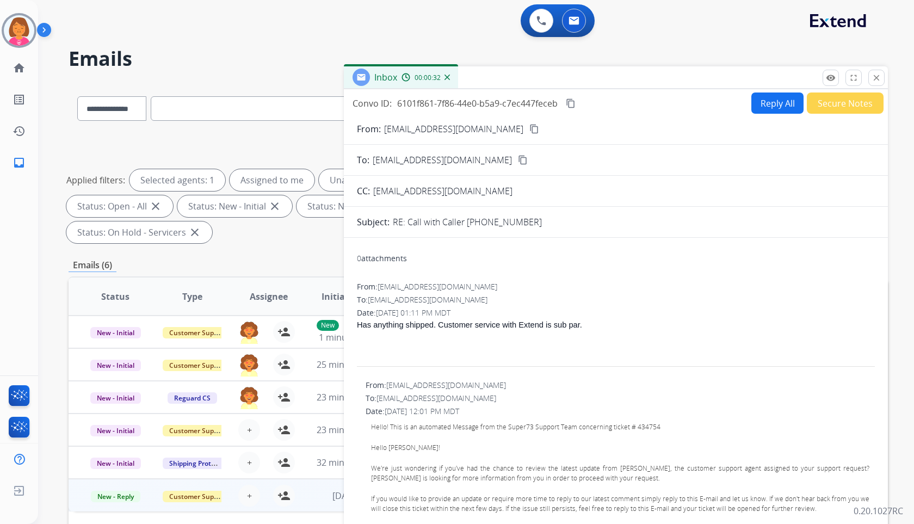
click at [530, 127] on mat-icon "content_copy" at bounding box center [535, 129] width 10 height 10
click at [881, 74] on mat-icon "close" at bounding box center [877, 78] width 10 height 10
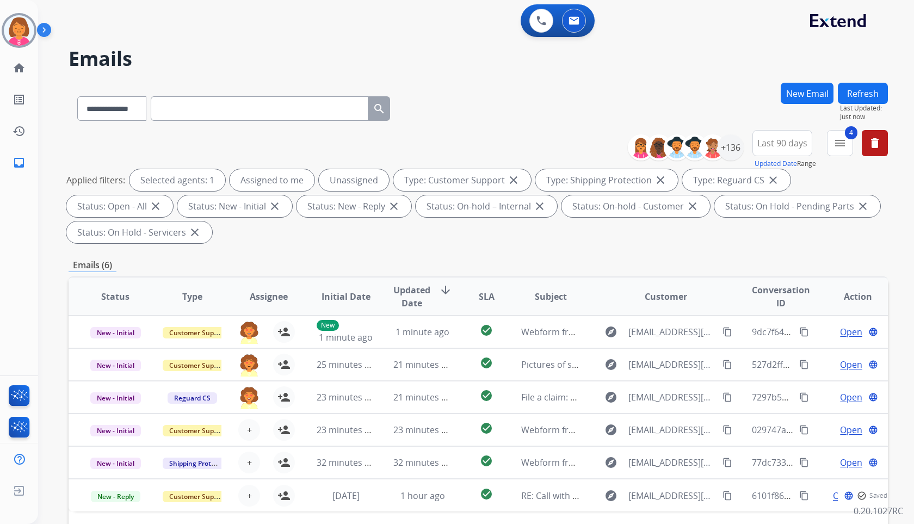
scroll to position [174, 0]
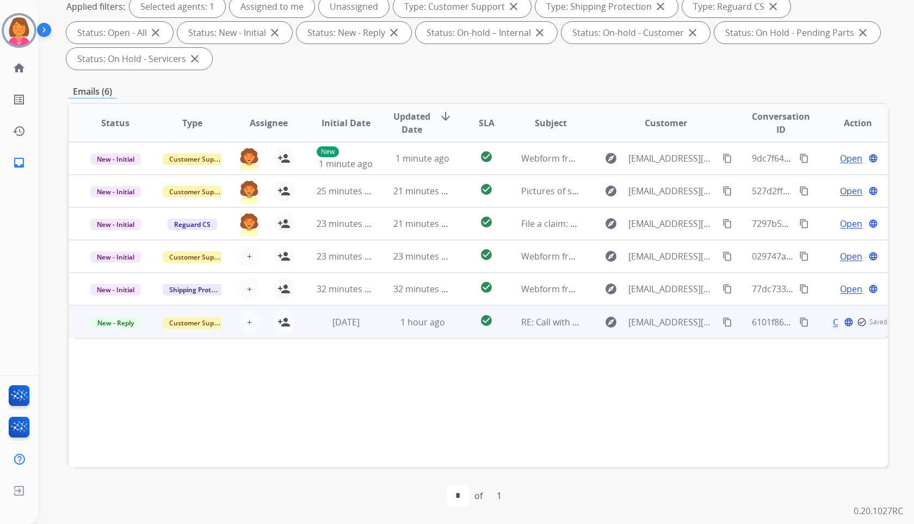
click at [250, 310] on div "+ Select agent person_add Assign to Me" at bounding box center [260, 321] width 76 height 31
click at [250, 315] on span "+" at bounding box center [249, 321] width 5 height 13
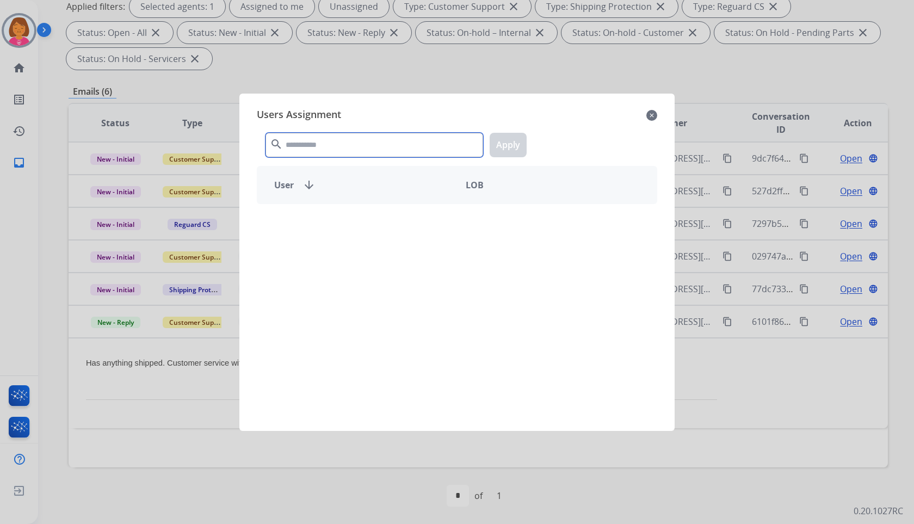
click at [411, 152] on input "text" at bounding box center [375, 145] width 218 height 24
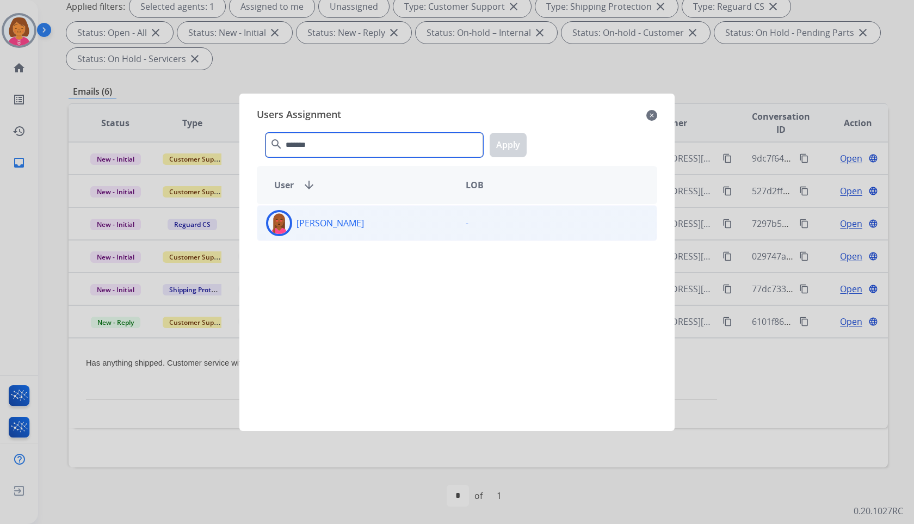
type input "*******"
click at [398, 223] on div "Keyanta Smith" at bounding box center [357, 223] width 200 height 26
click at [503, 140] on button "Apply" at bounding box center [508, 145] width 37 height 24
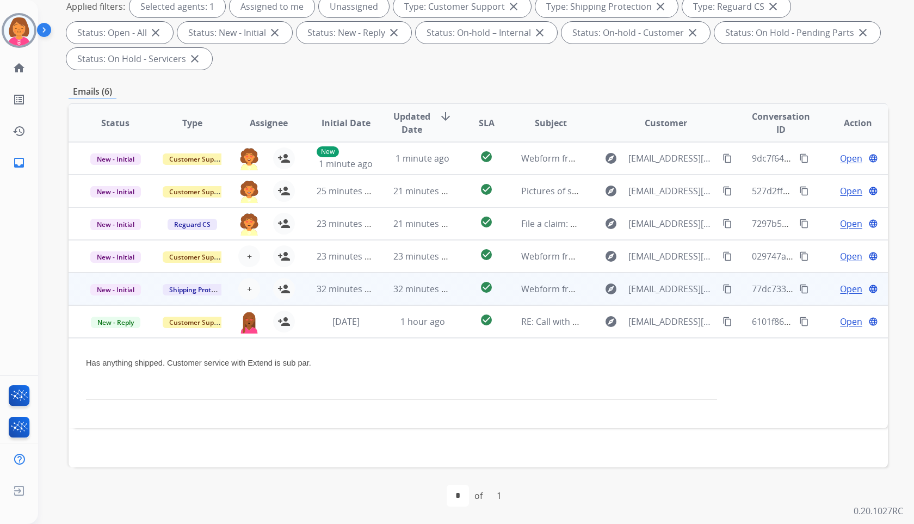
click at [376, 289] on td "32 minutes ago" at bounding box center [414, 289] width 77 height 33
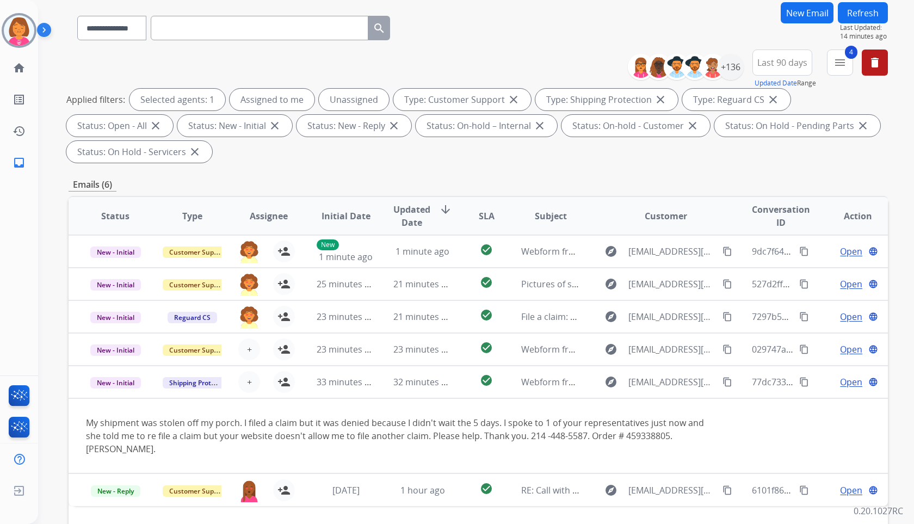
scroll to position [0, 0]
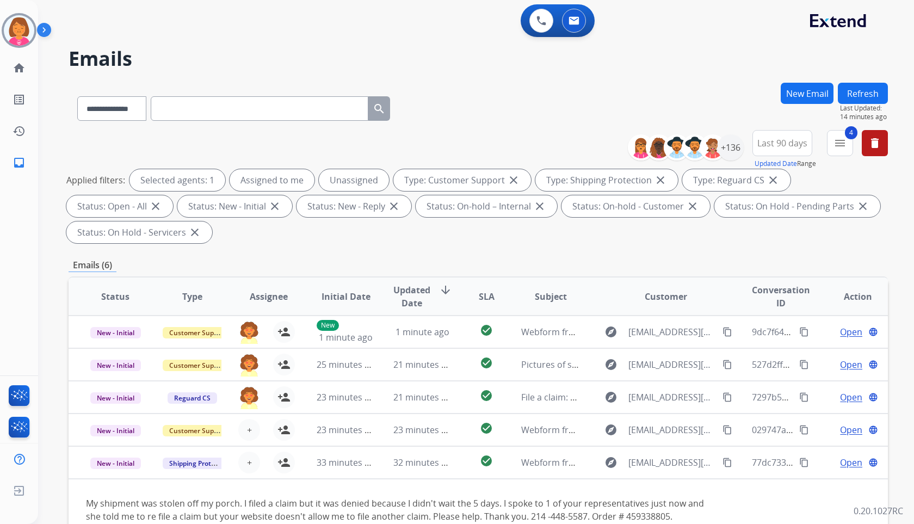
click at [869, 95] on button "Refresh" at bounding box center [863, 93] width 50 height 21
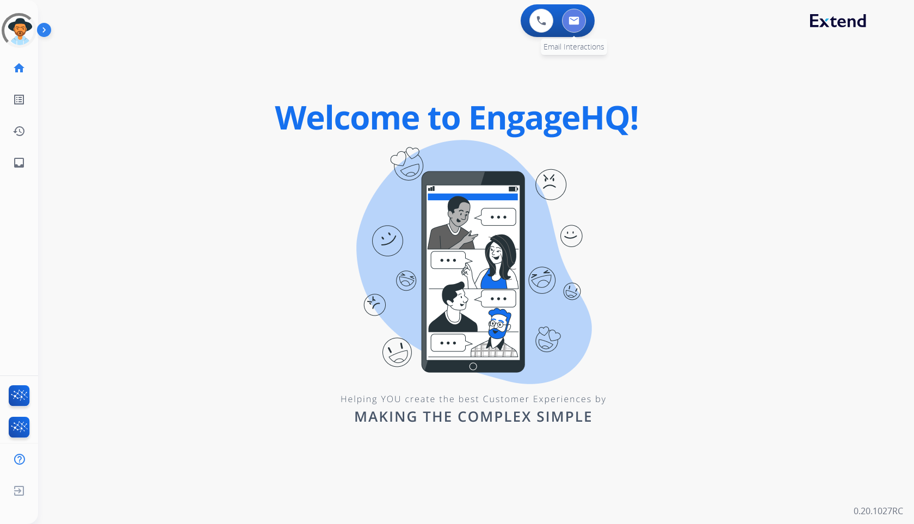
click at [568, 27] on button at bounding box center [574, 21] width 24 height 24
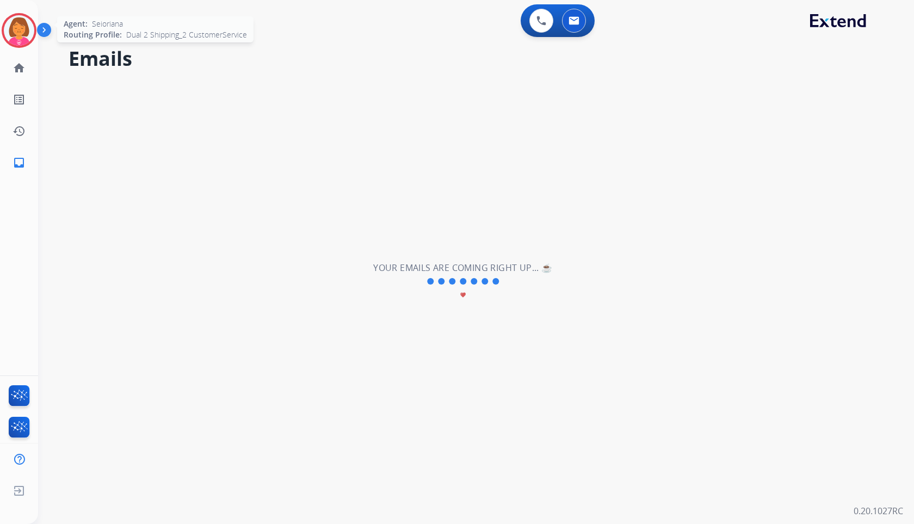
click at [19, 26] on img at bounding box center [19, 30] width 30 height 30
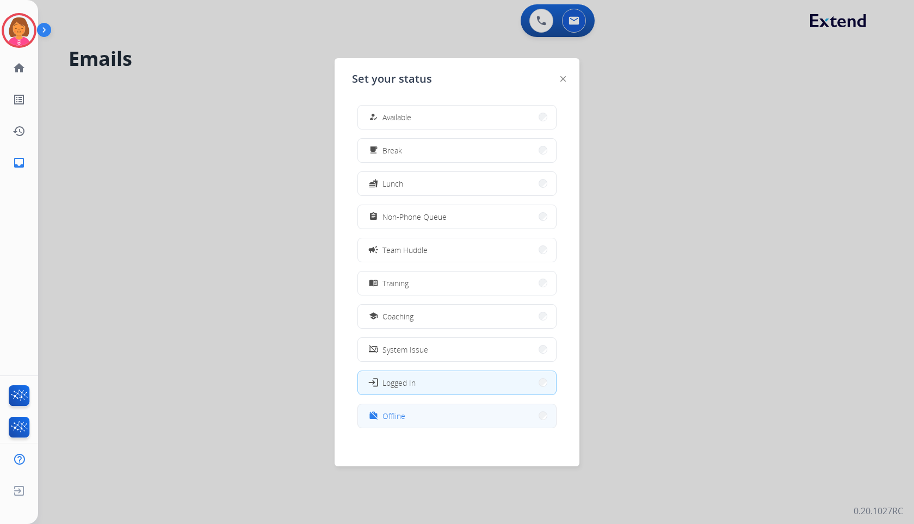
scroll to position [3, 0]
click at [451, 407] on button "work_off Offline" at bounding box center [457, 412] width 198 height 23
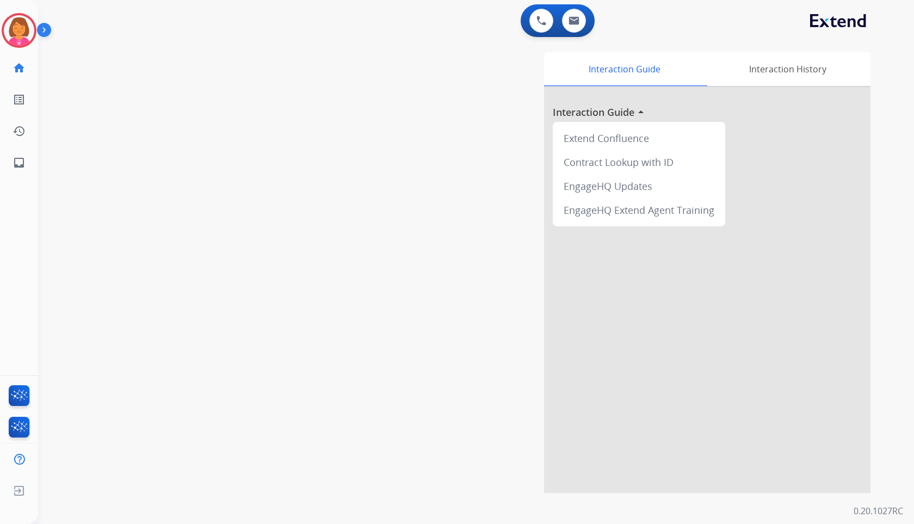
click at [18, 38] on img at bounding box center [19, 30] width 30 height 30
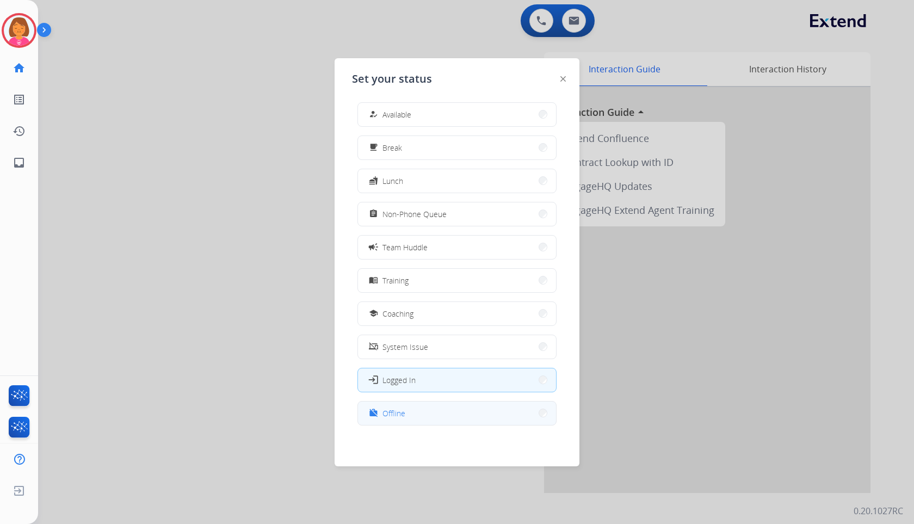
scroll to position [3, 0]
click at [440, 416] on button "work_off Offline" at bounding box center [457, 412] width 198 height 23
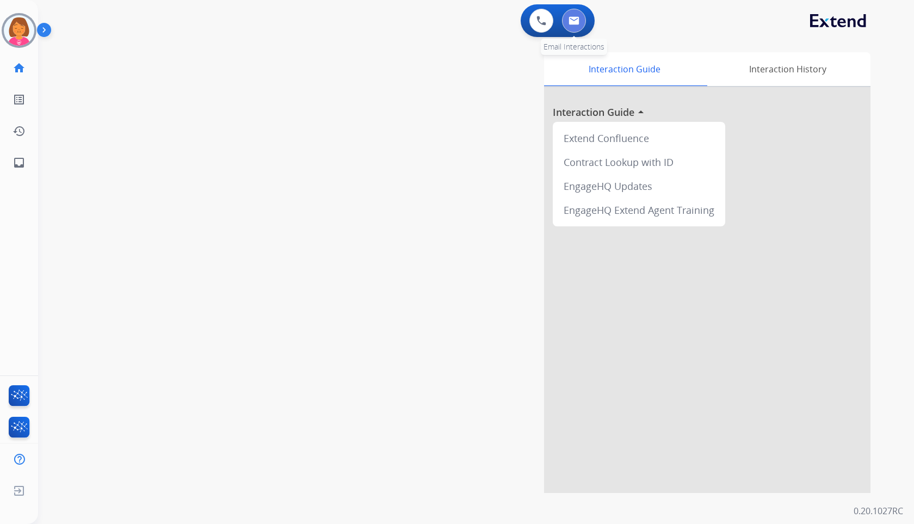
click at [573, 17] on img at bounding box center [574, 20] width 11 height 9
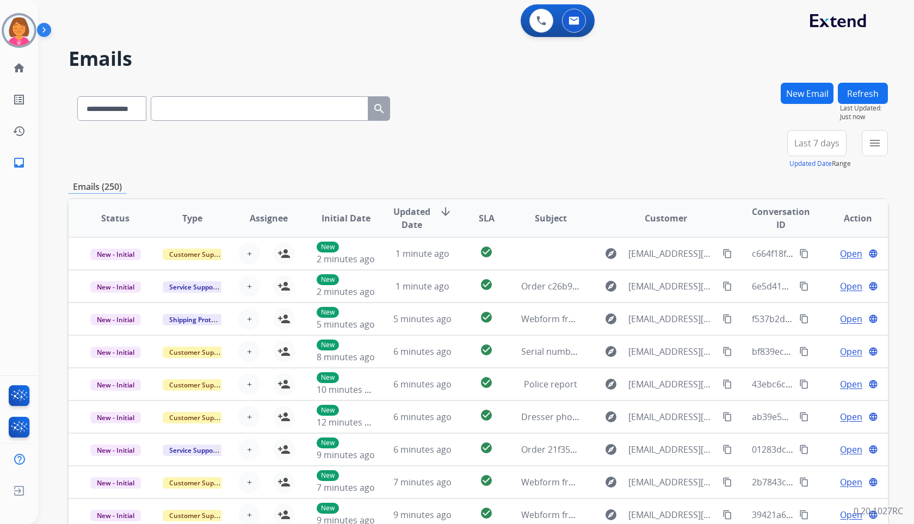
click at [820, 153] on button "Last 7 days" at bounding box center [816, 143] width 59 height 26
click at [805, 275] on div "Last 90 days" at bounding box center [814, 275] width 60 height 16
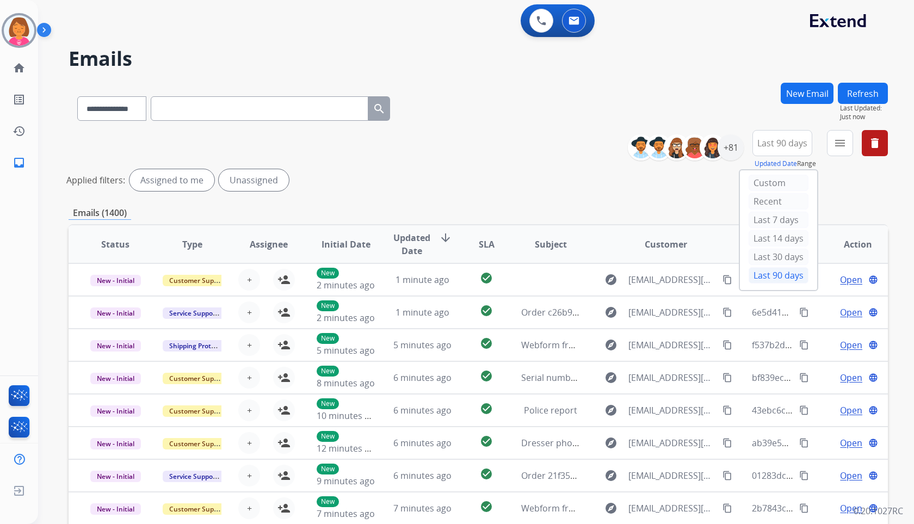
click at [728, 132] on div "**********" at bounding box center [690, 147] width 108 height 35
click at [735, 151] on div "+81" at bounding box center [731, 147] width 26 height 26
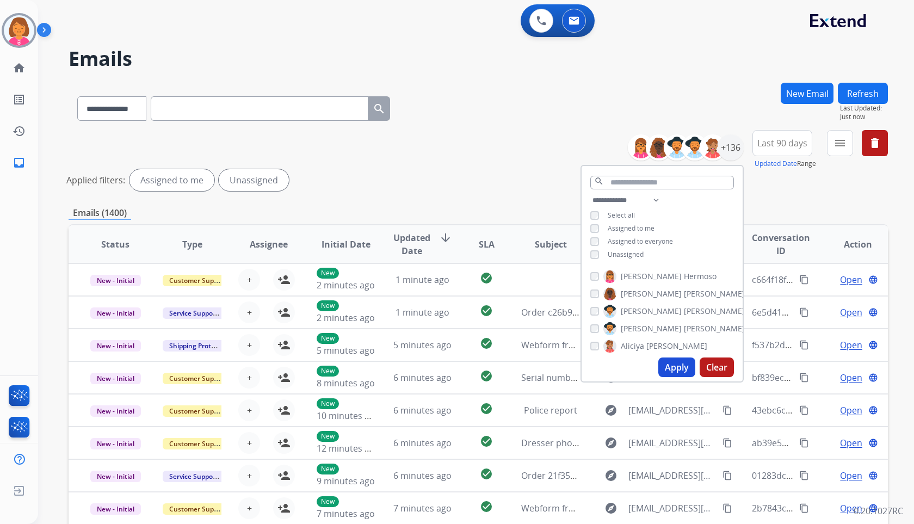
click at [640, 253] on span "Unassigned" at bounding box center [626, 254] width 36 height 9
click at [654, 231] on div "**********" at bounding box center [662, 229] width 161 height 70
click at [649, 227] on span "Assigned to me" at bounding box center [631, 228] width 47 height 9
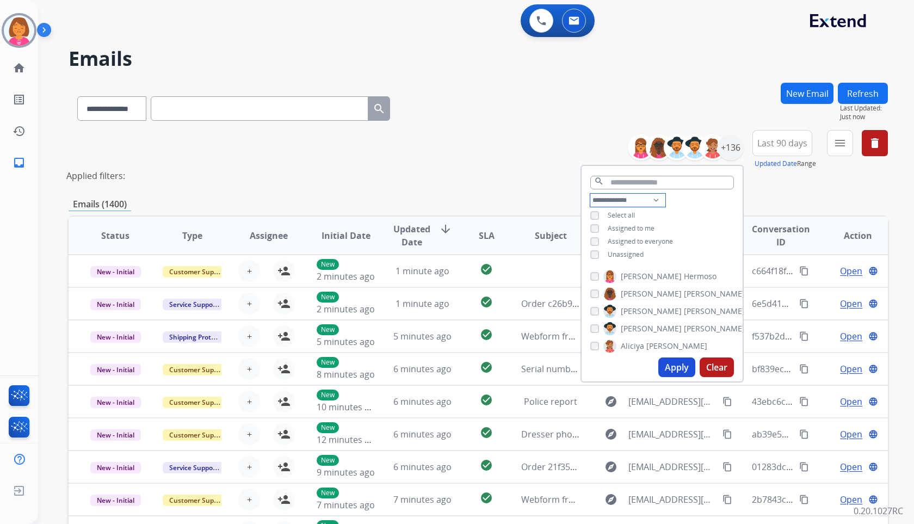
click at [657, 200] on select "**********" at bounding box center [627, 200] width 75 height 13
select select "**********"
click at [590, 194] on select "**********" at bounding box center [627, 200] width 75 height 13
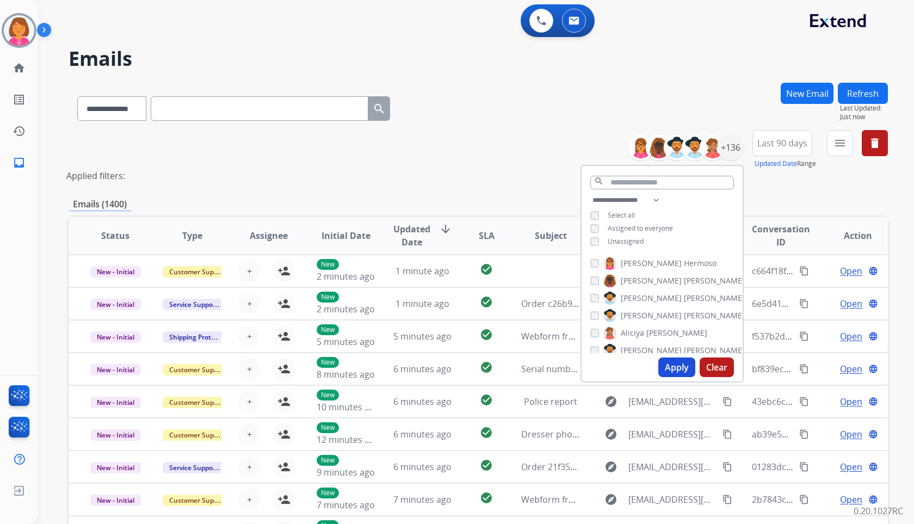
click at [657, 227] on span "Assigned to everyone" at bounding box center [640, 228] width 65 height 9
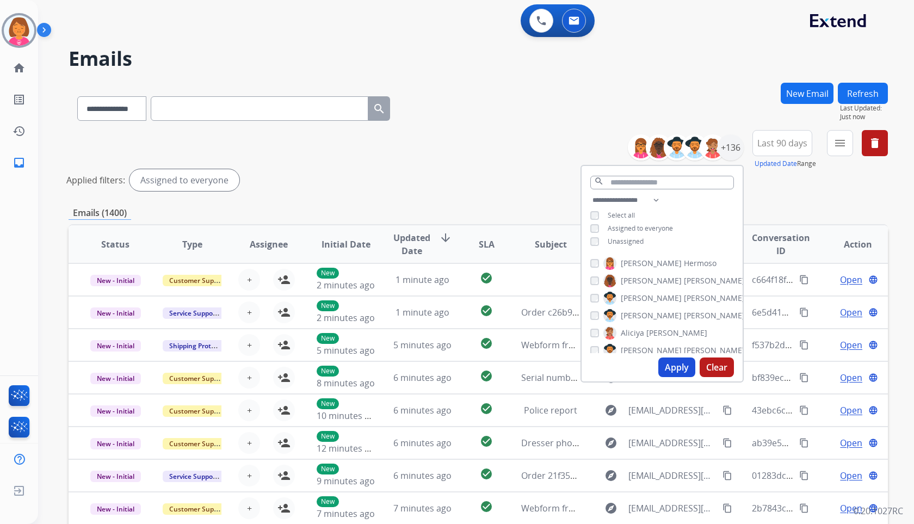
click at [681, 367] on button "Apply" at bounding box center [676, 368] width 37 height 20
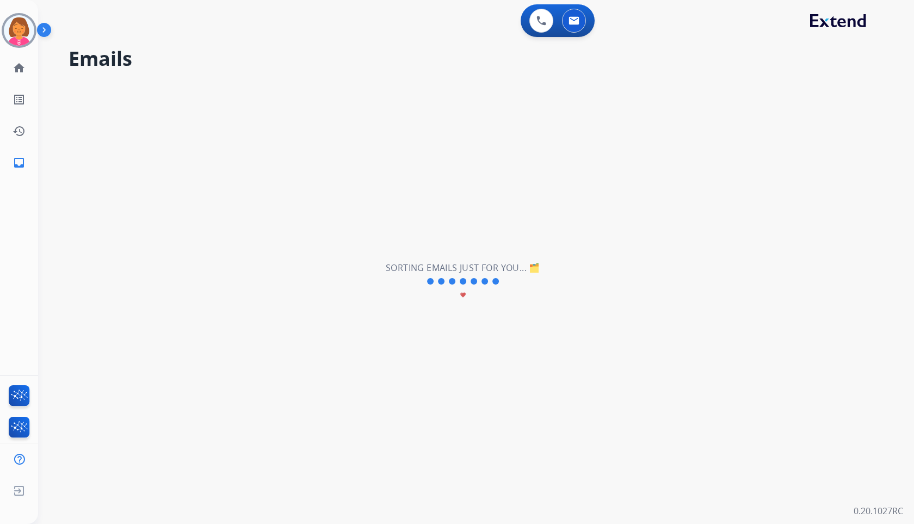
click at [661, 49] on h2 "Emails" at bounding box center [479, 59] width 820 height 22
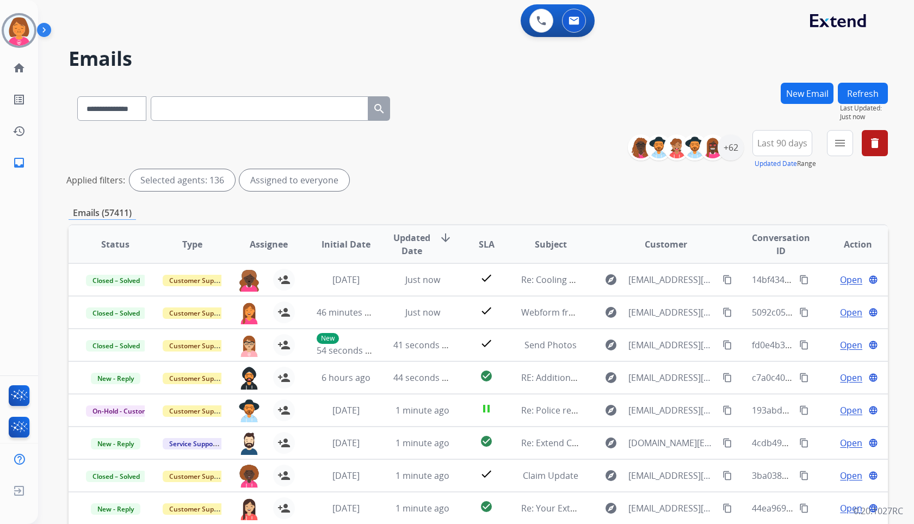
click at [812, 97] on button "New Email" at bounding box center [807, 93] width 53 height 21
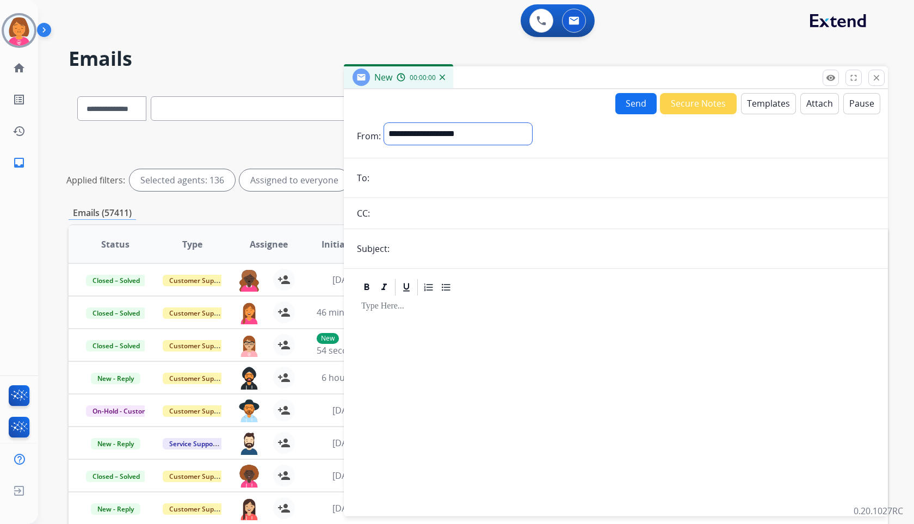
drag, startPoint x: 533, startPoint y: 128, endPoint x: 539, endPoint y: 138, distance: 12.2
click at [532, 128] on select "**********" at bounding box center [458, 134] width 148 height 22
drag, startPoint x: 678, startPoint y: 164, endPoint x: 688, endPoint y: 158, distance: 12.2
click at [678, 164] on form "**********" at bounding box center [616, 313] width 544 height 398
click at [759, 112] on button "Templates" at bounding box center [768, 103] width 55 height 21
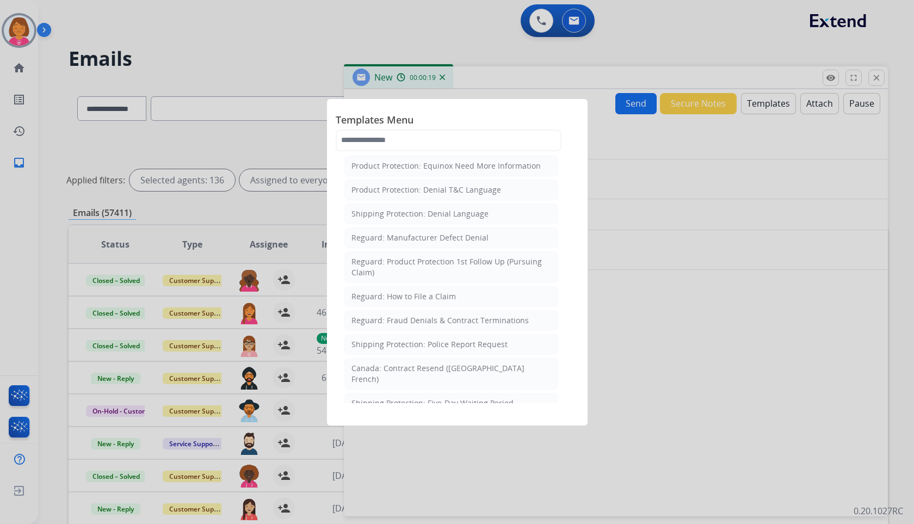
scroll to position [1088, 0]
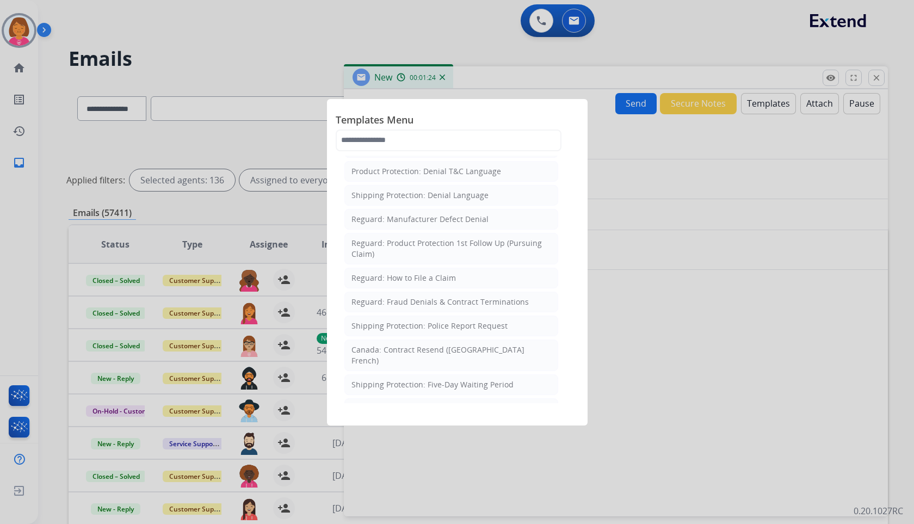
click at [485, 17] on div at bounding box center [457, 262] width 914 height 524
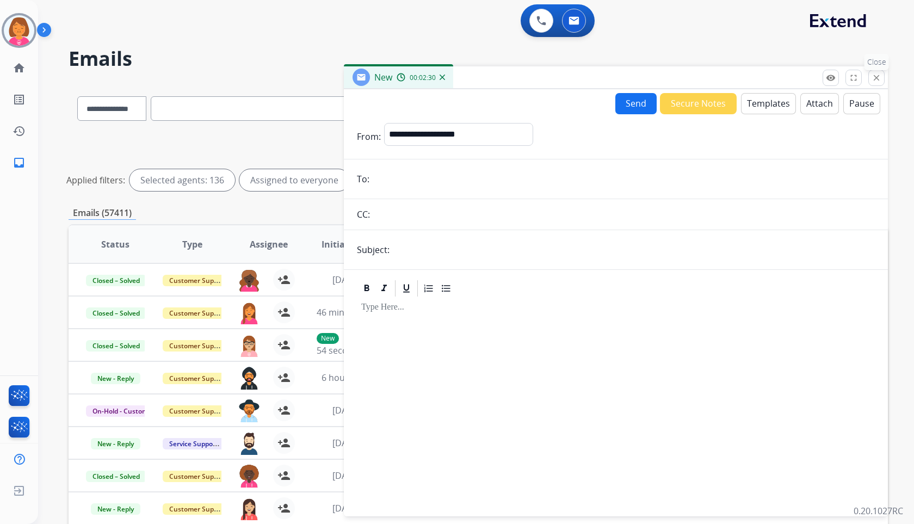
click at [877, 77] on mat-icon "close" at bounding box center [877, 78] width 10 height 10
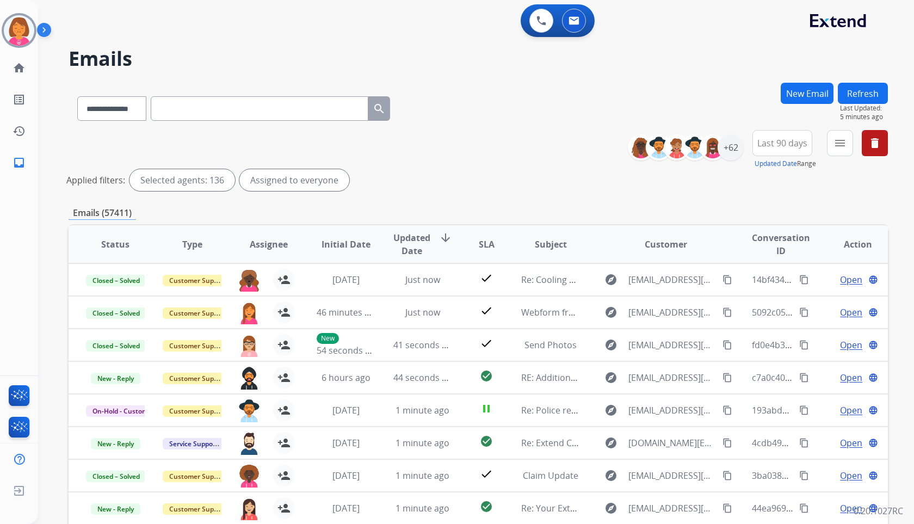
click at [625, 92] on div "**********" at bounding box center [479, 106] width 820 height 47
click at [584, 88] on div "**********" at bounding box center [479, 106] width 820 height 47
